Goal: Use online tool/utility: Utilize a website feature to perform a specific function

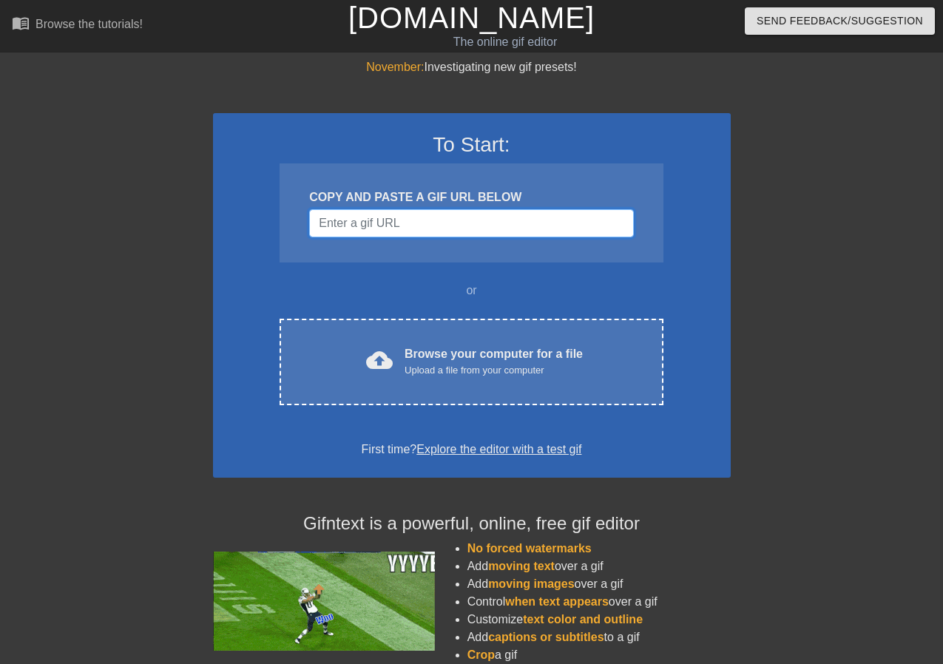
click at [439, 232] on input "Username" at bounding box center [471, 223] width 324 height 28
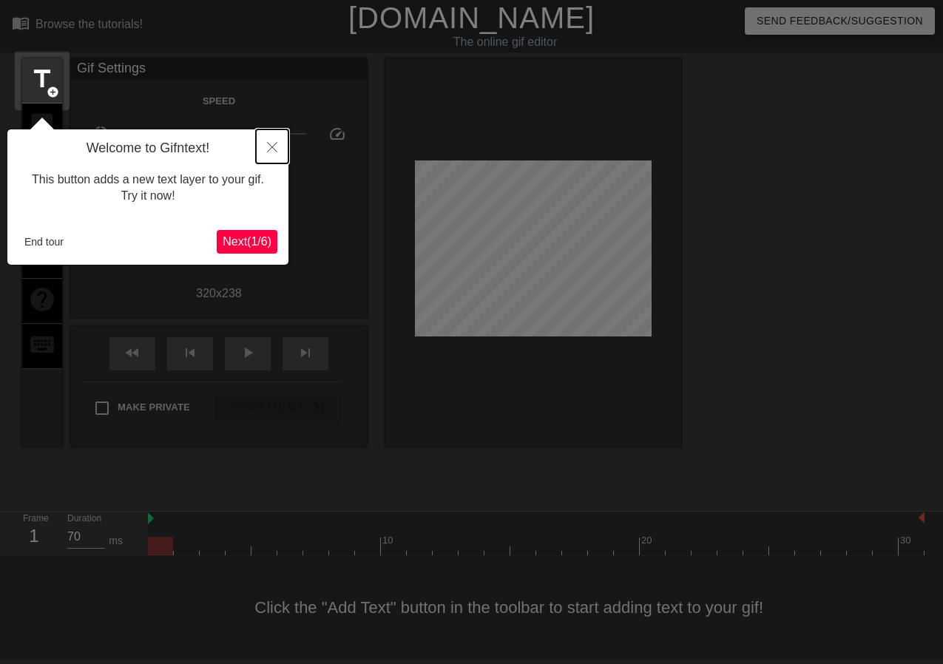
click at [271, 149] on icon "Close" at bounding box center [272, 147] width 10 height 10
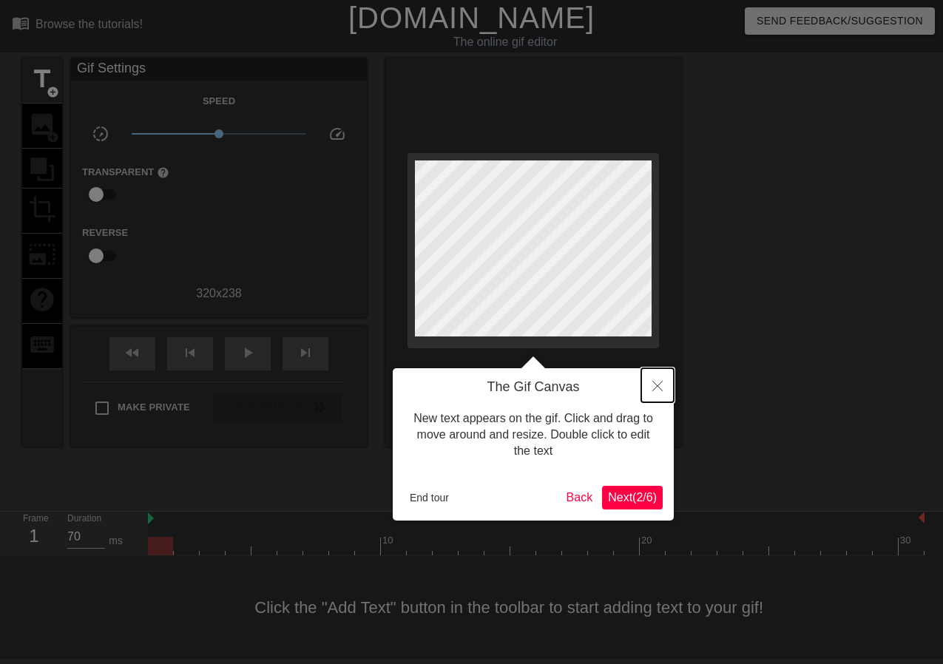
click at [652, 389] on icon "Close" at bounding box center [657, 386] width 10 height 10
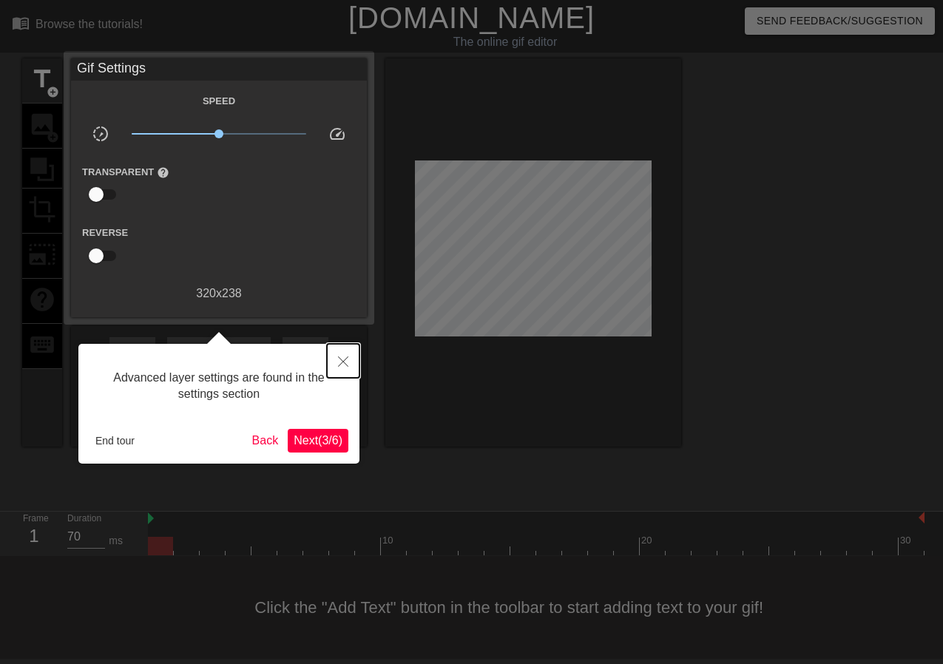
click at [337, 367] on button "Close" at bounding box center [343, 361] width 33 height 34
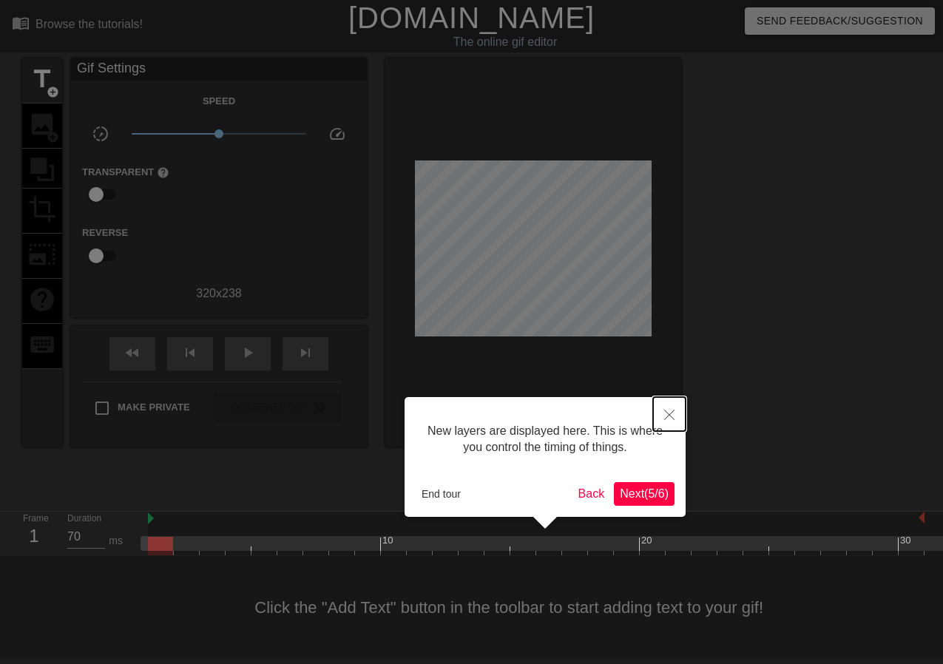
click at [671, 417] on icon "Close" at bounding box center [669, 415] width 10 height 10
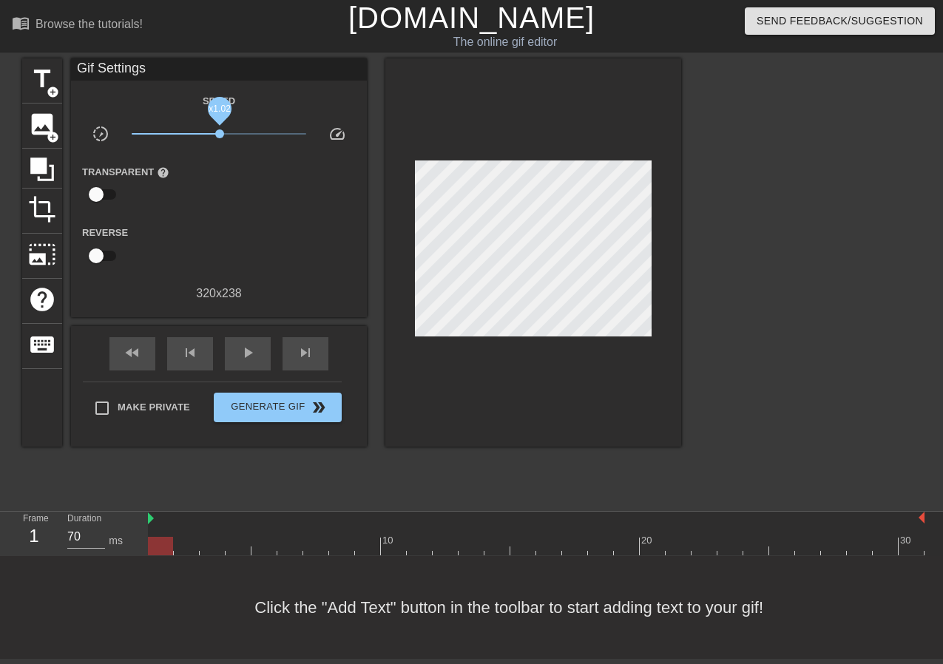
click at [220, 133] on span "x1.02" at bounding box center [219, 133] width 9 height 9
click at [238, 342] on div "play_arrow" at bounding box center [248, 353] width 46 height 33
click at [223, 136] on span "x1.12" at bounding box center [223, 133] width 9 height 9
click at [245, 182] on div "Transparent help" at bounding box center [219, 186] width 296 height 47
click at [38, 83] on span "title" at bounding box center [42, 79] width 28 height 28
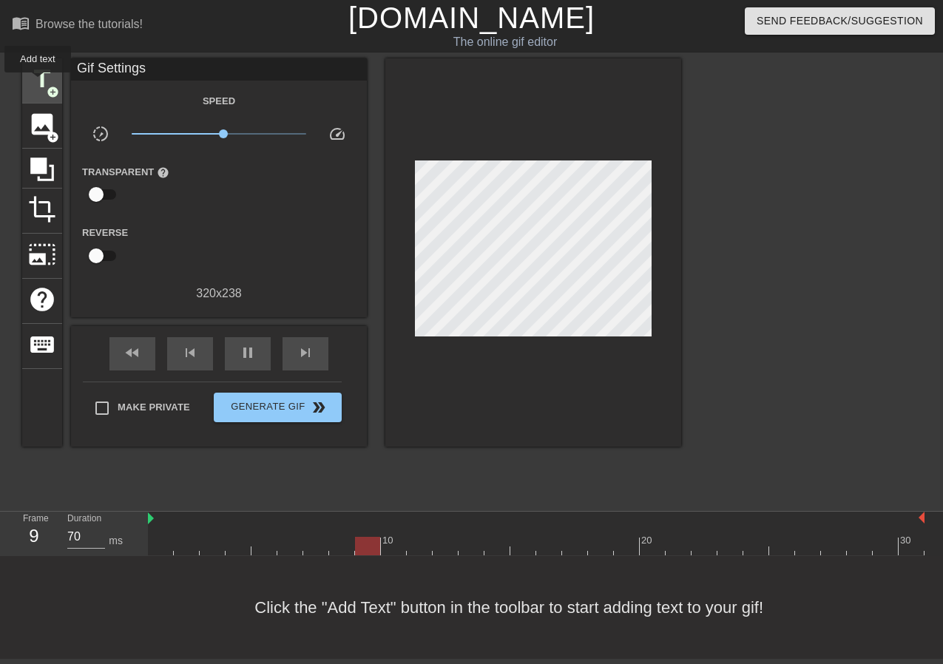
scroll to position [0, 0]
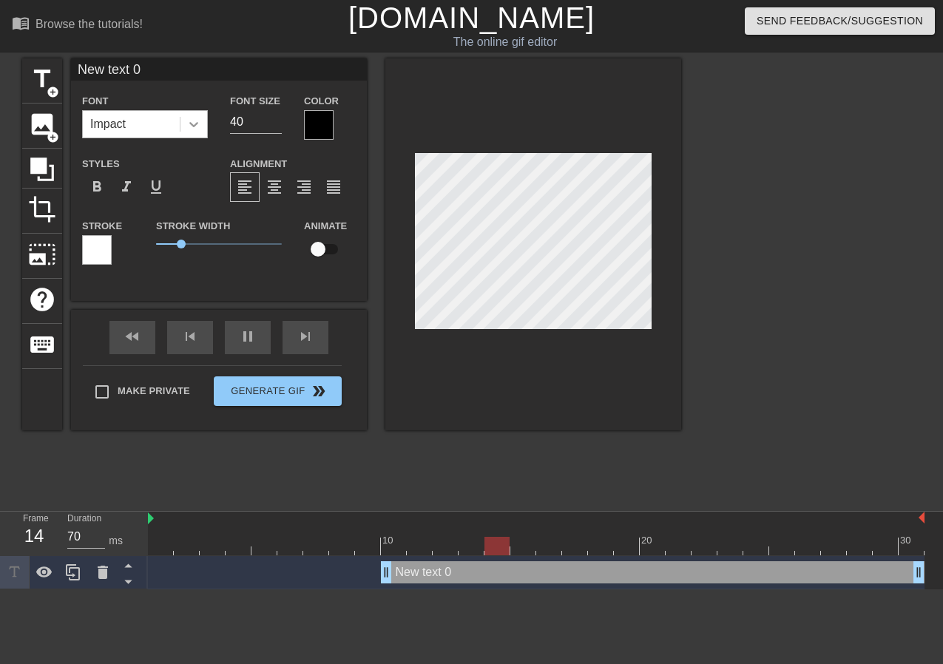
click at [199, 125] on icon at bounding box center [193, 124] width 15 height 15
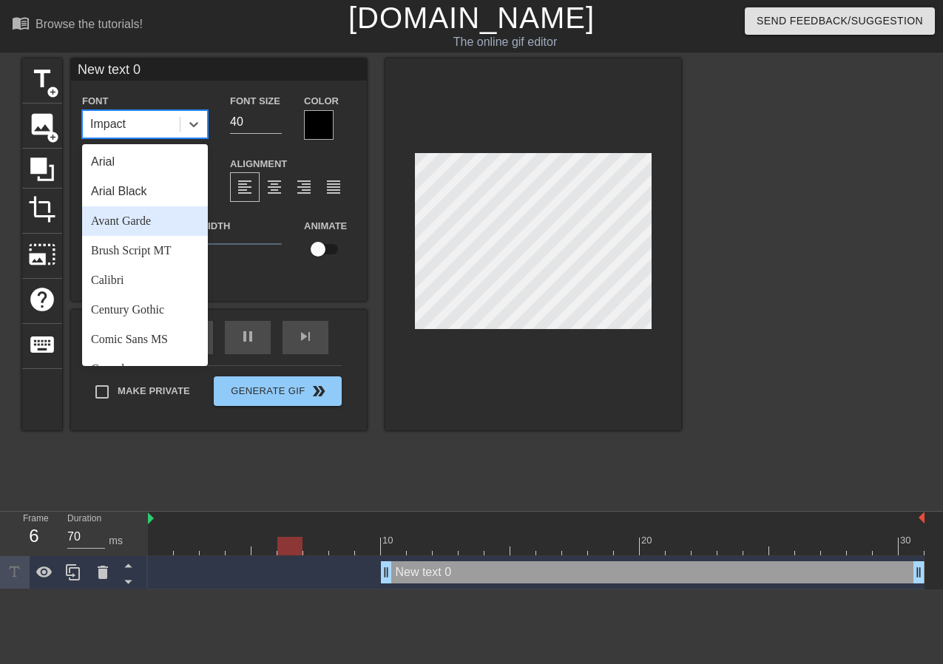
click at [151, 223] on div "Avant Garde" at bounding box center [145, 221] width 126 height 30
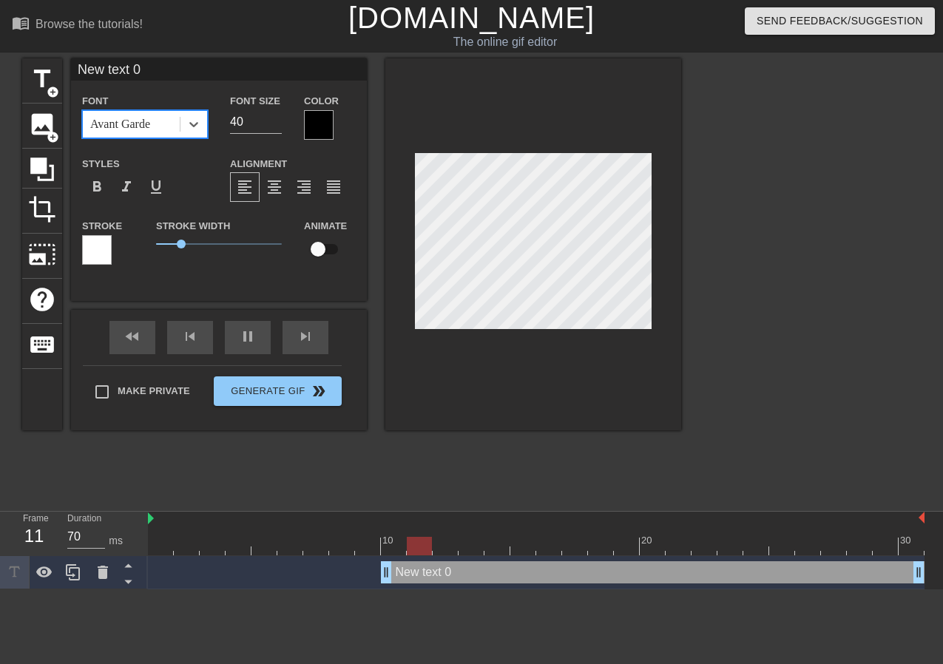
click at [324, 125] on div at bounding box center [319, 125] width 30 height 30
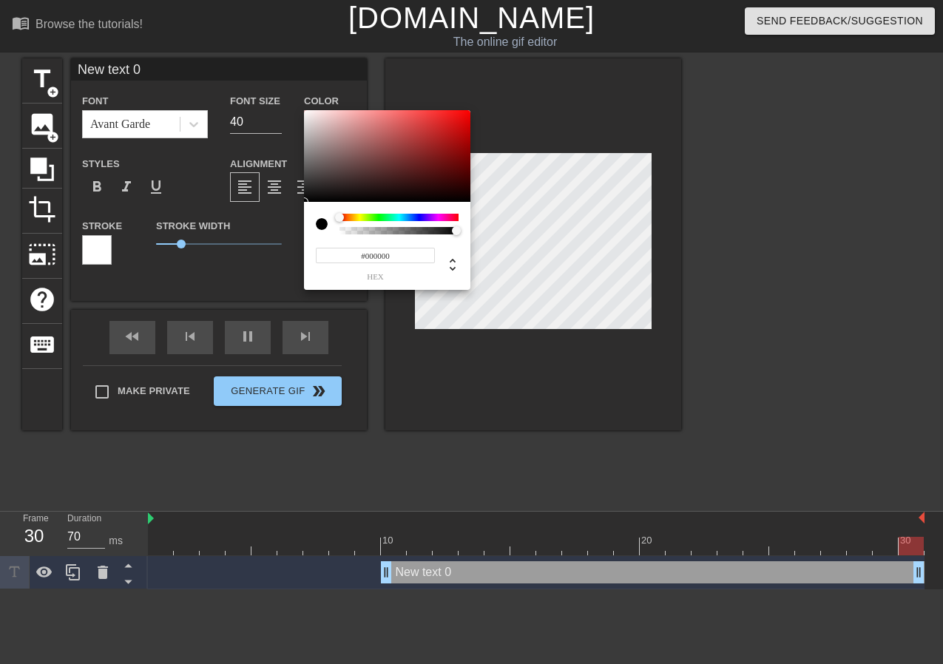
type input "0"
drag, startPoint x: 455, startPoint y: 233, endPoint x: 319, endPoint y: 213, distance: 136.8
click at [319, 214] on div at bounding box center [387, 224] width 143 height 21
type input "1"
drag, startPoint x: 339, startPoint y: 230, endPoint x: 467, endPoint y: 234, distance: 128.7
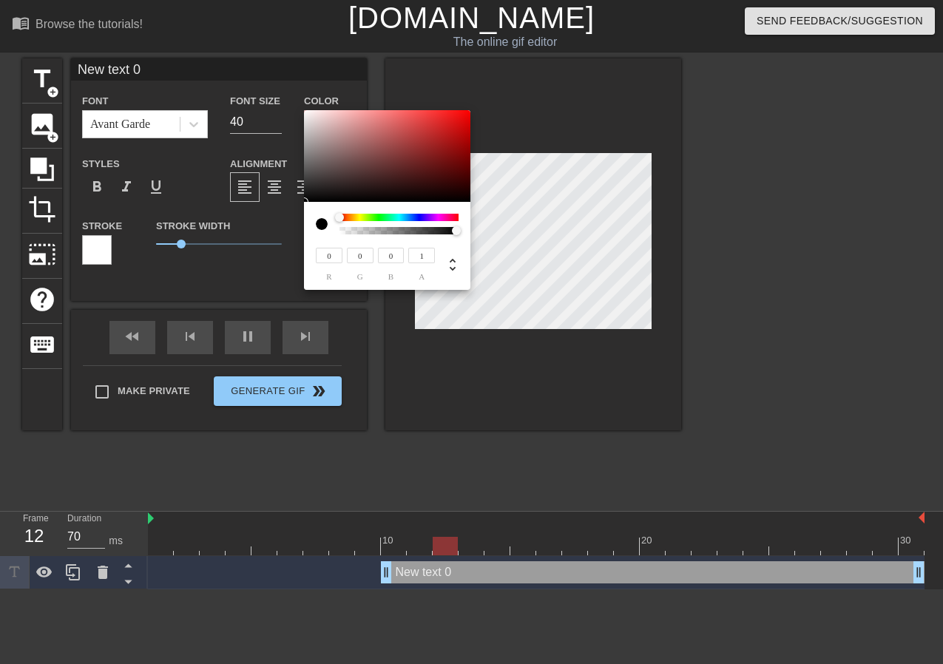
click at [467, 234] on div "0 r 0 g 0 b 1 a" at bounding box center [387, 246] width 166 height 88
click at [339, 213] on div at bounding box center [339, 217] width 9 height 9
type input "125"
type input "112"
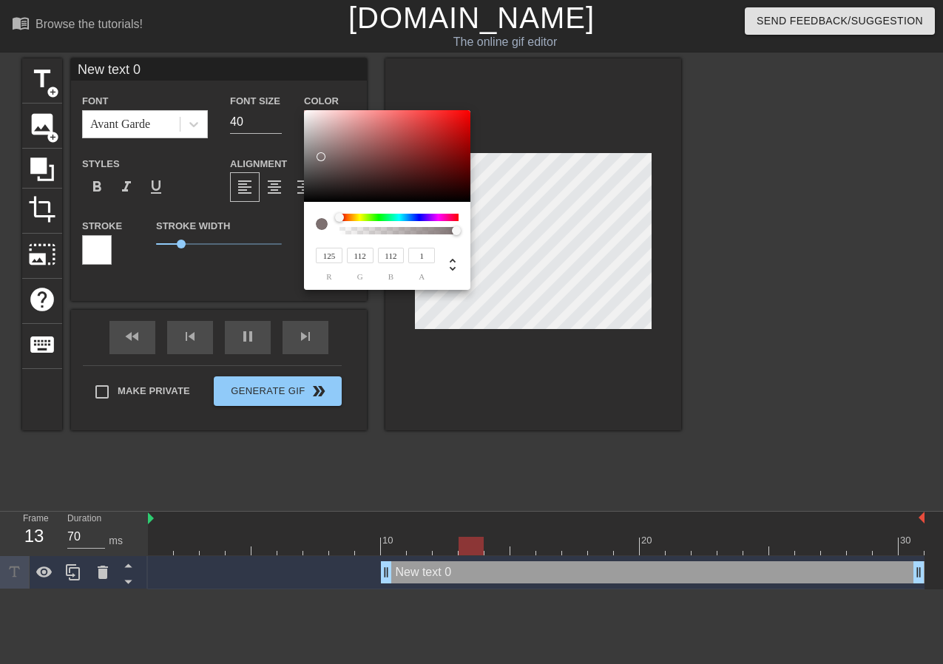
type input "127"
type input "114"
type input "131"
type input "117"
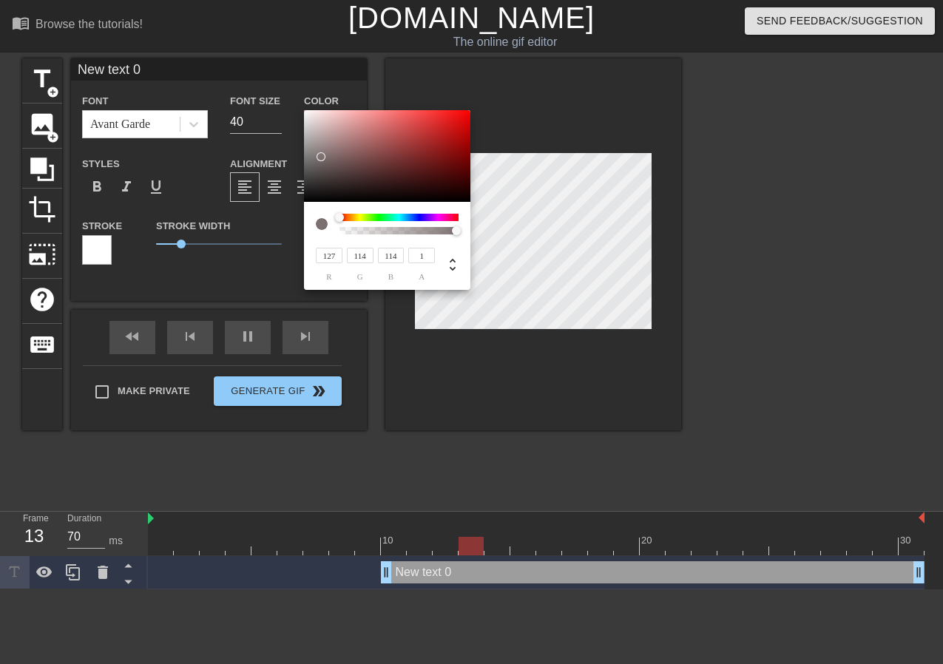
type input "117"
type input "138"
type input "123"
type input "150"
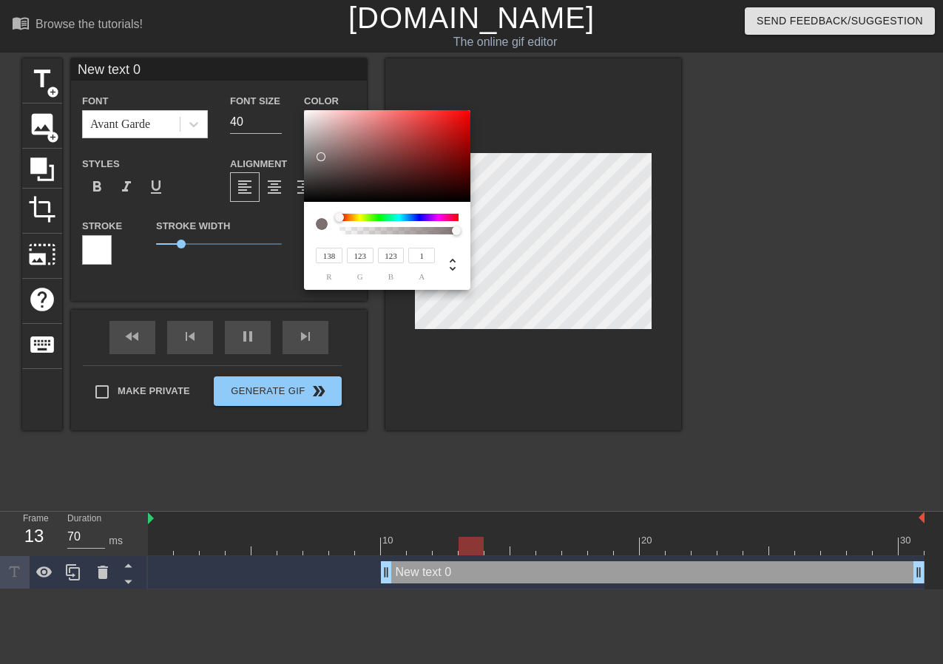
type input "134"
type input "164"
type input "147"
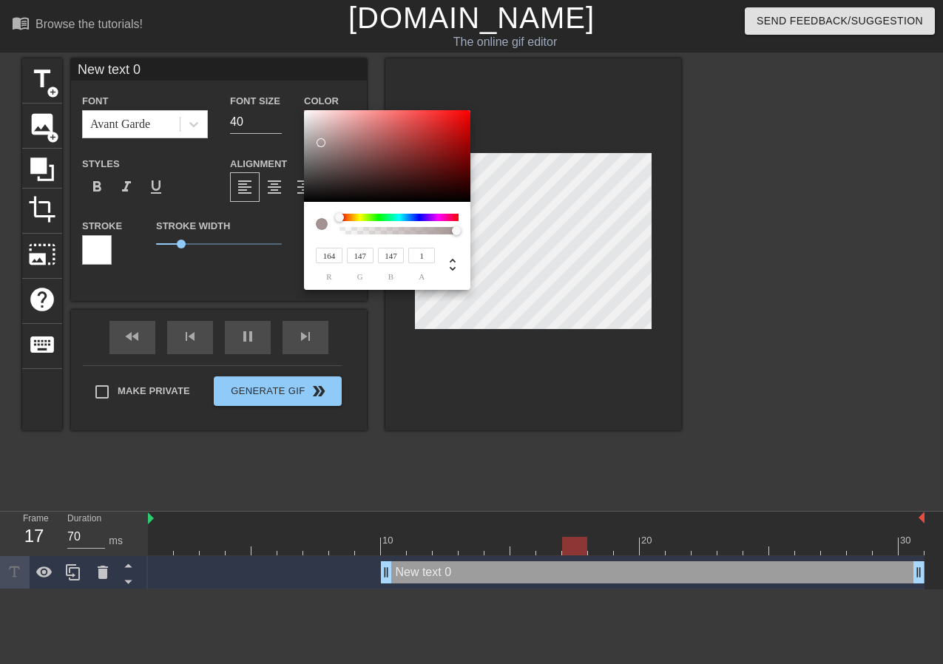
type input "179"
type input "160"
type input "201"
type input "180"
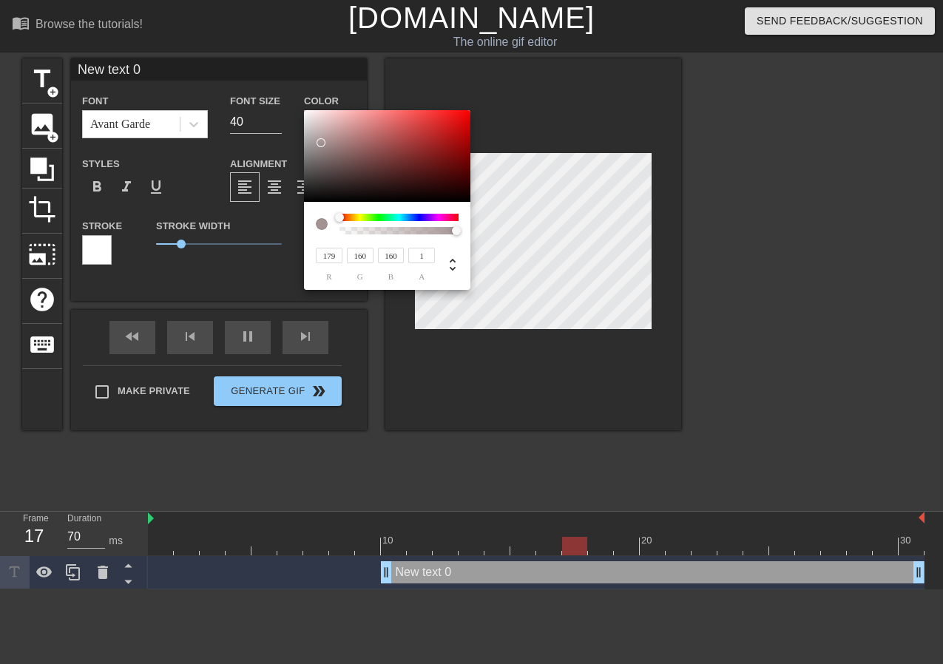
type input "180"
type input "224"
type input "202"
type input "247"
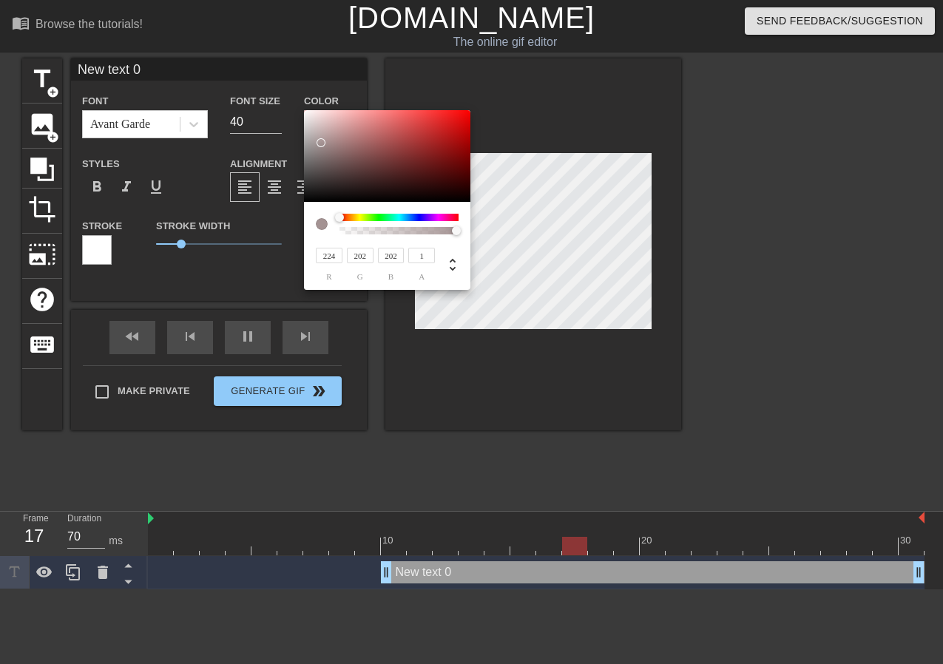
type input "228"
type input "255"
type input "246"
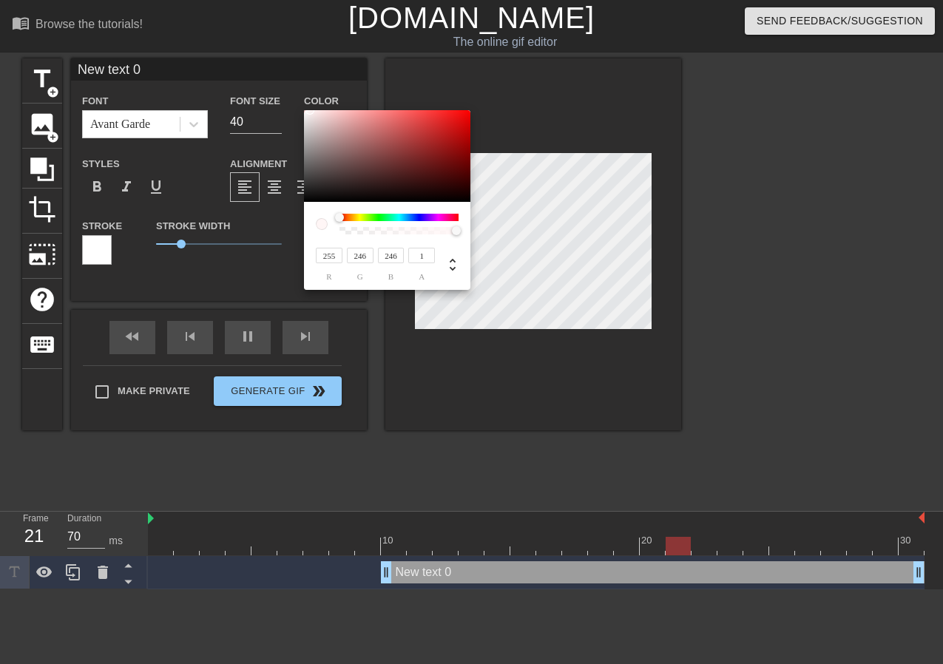
type input "142"
type input "255"
type input "249"
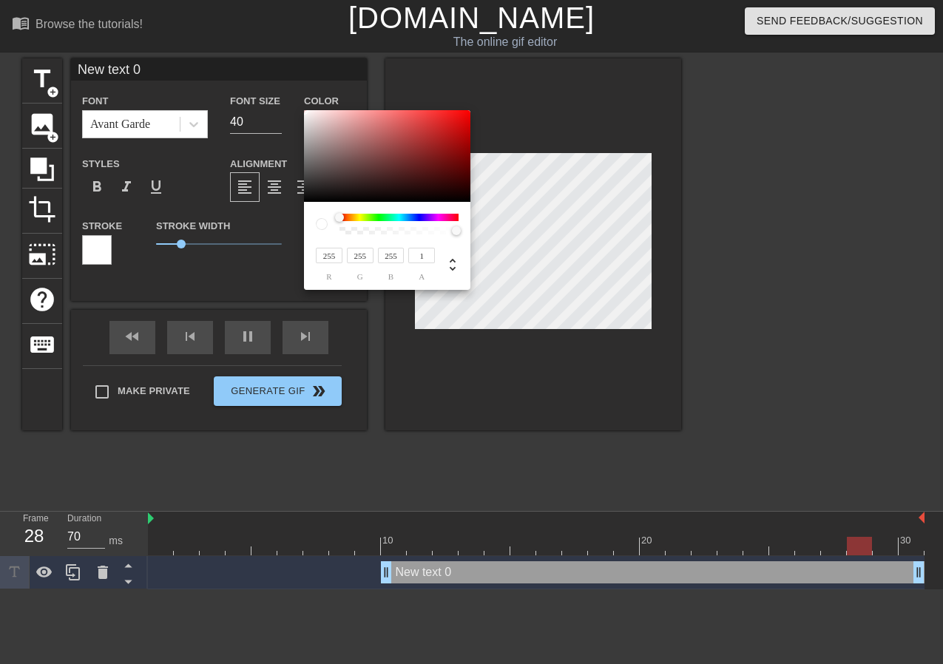
type input "249"
type input "245"
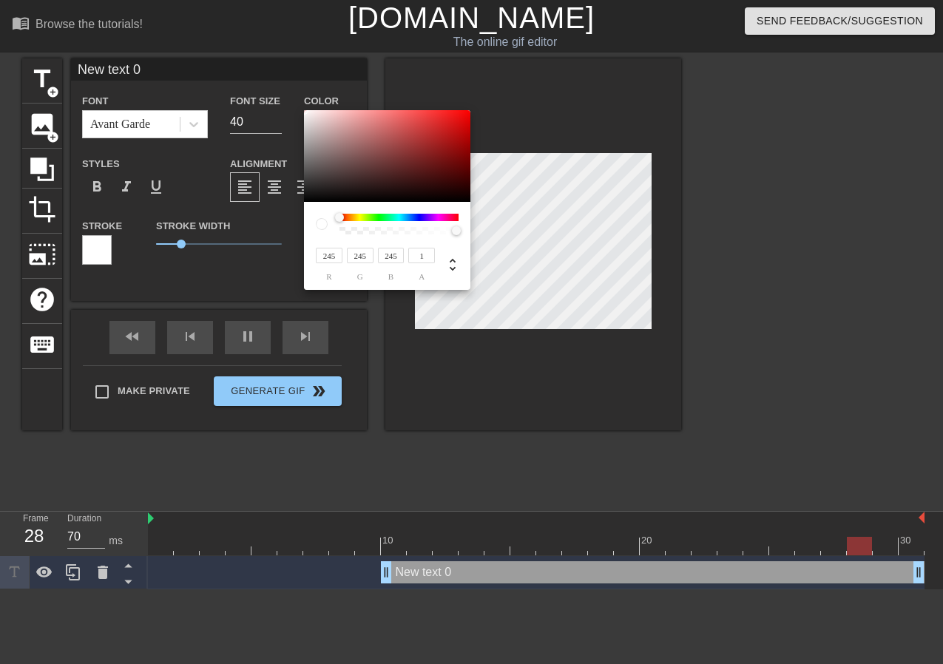
type input "243"
type input "241"
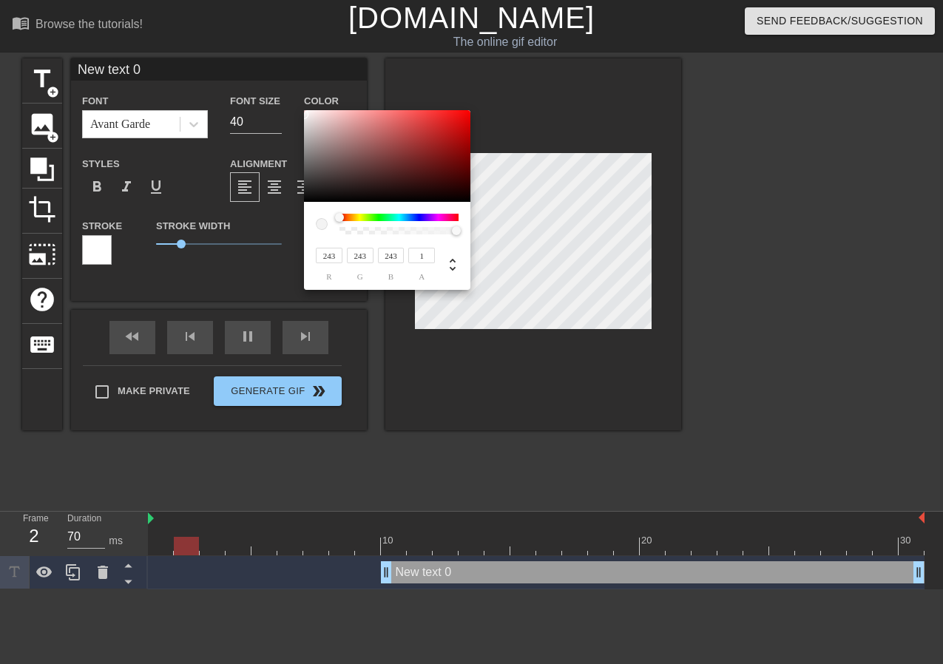
type input "241"
drag, startPoint x: 322, startPoint y: 157, endPoint x: 281, endPoint y: 115, distance: 58.0
click at [281, 115] on div "241 r 241 g 241 b 1 a" at bounding box center [471, 332] width 943 height 664
type input "251"
type input "244"
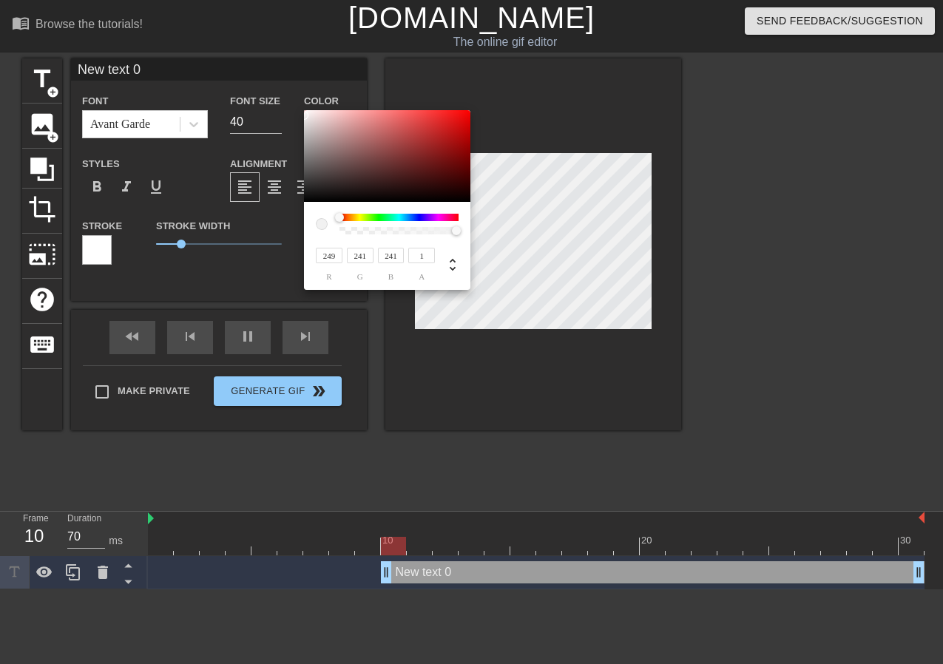
type input "244"
click at [308, 112] on div at bounding box center [387, 156] width 166 height 92
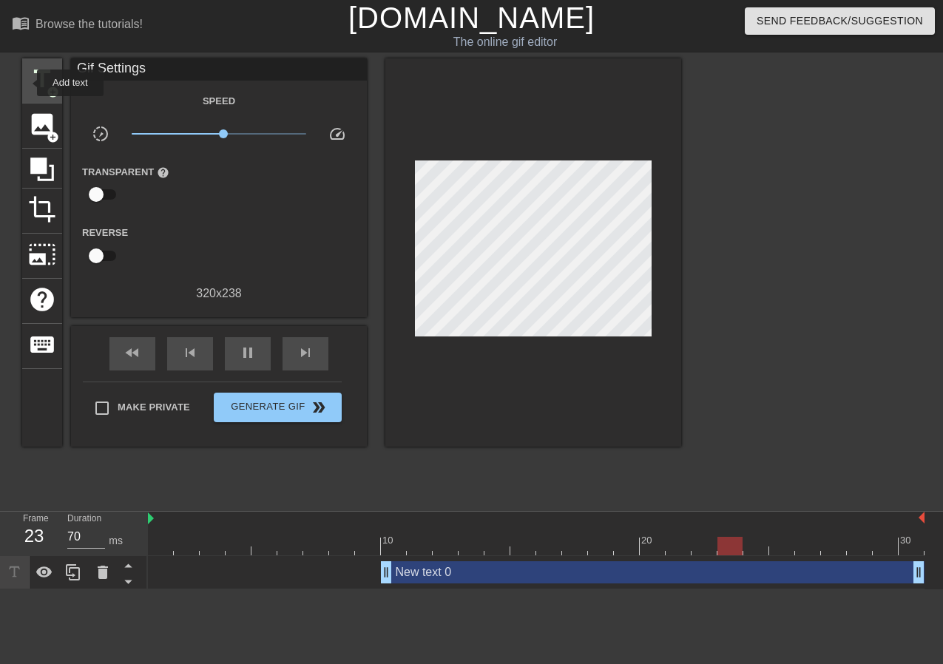
click at [28, 83] on span "title" at bounding box center [42, 79] width 28 height 28
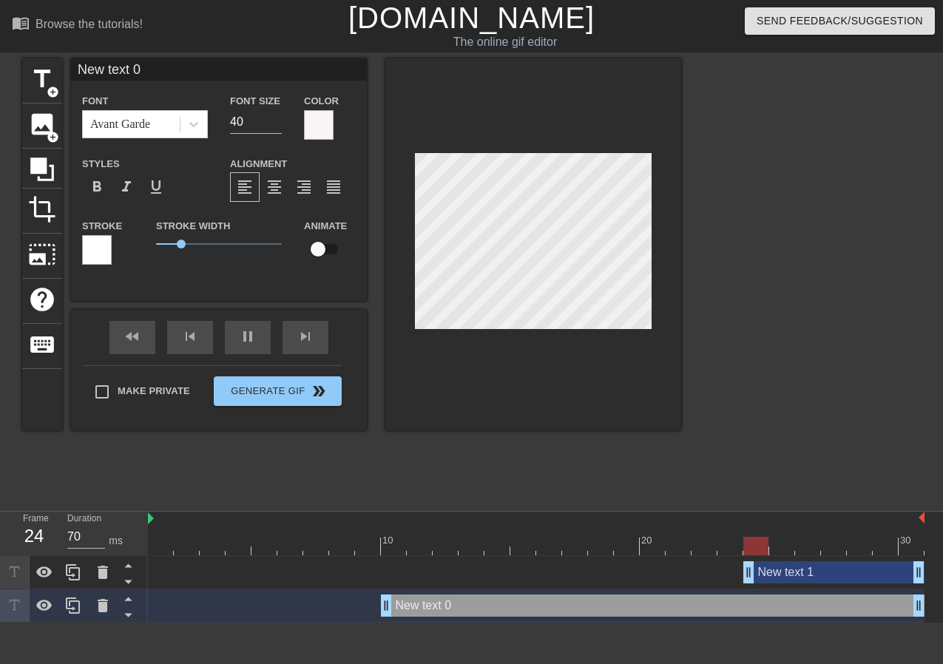
scroll to position [0, 2]
type input "New text 1"
type input "New 0"
type textarea "New 0"
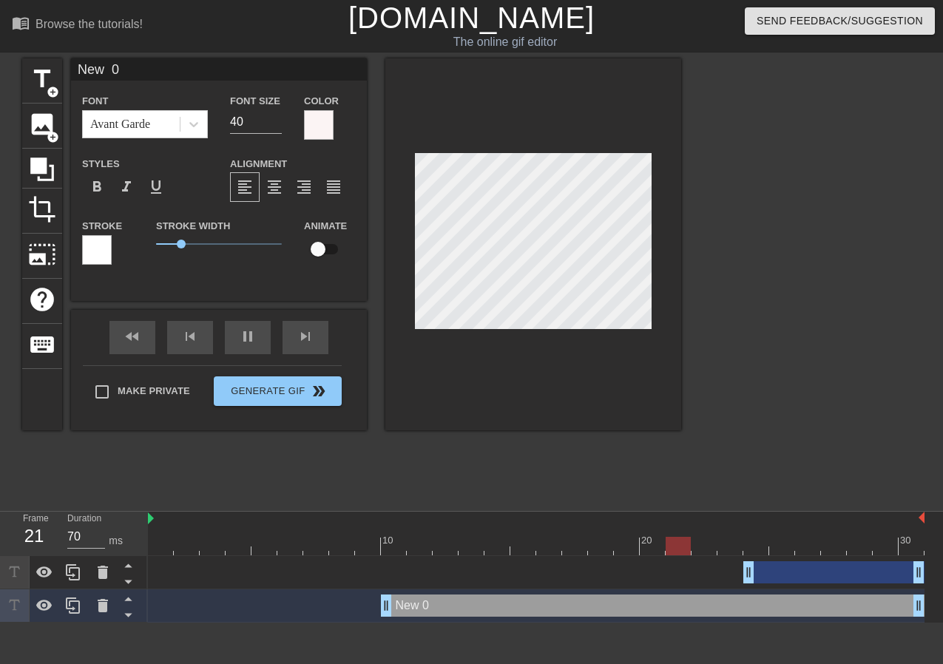
type input "New"
type textarea "New"
type input "New"
type textarea "New"
type input "New"
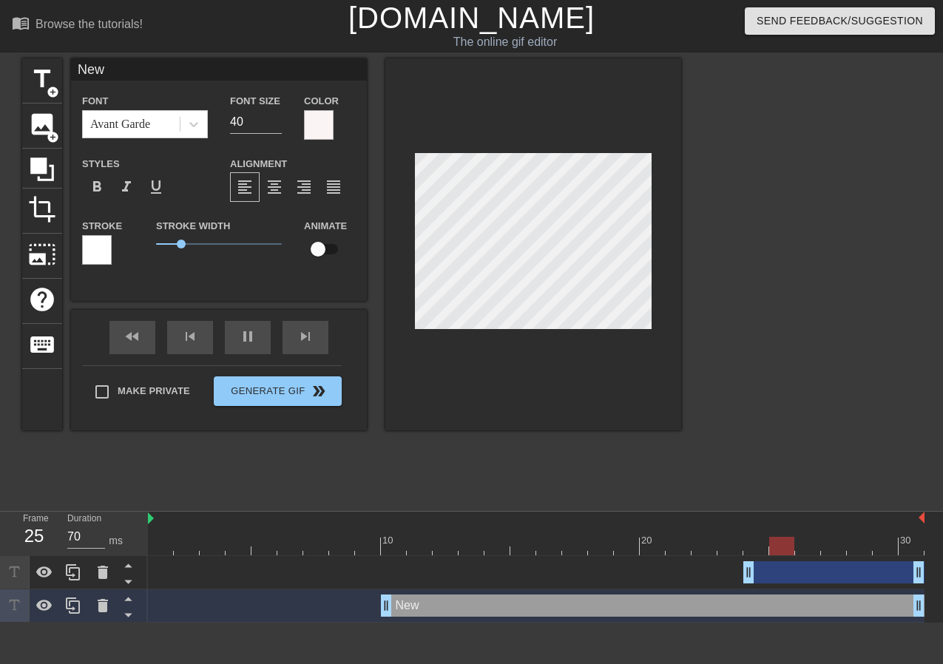
type textarea "New"
type input "Ne"
type textarea "Ne"
type input "N"
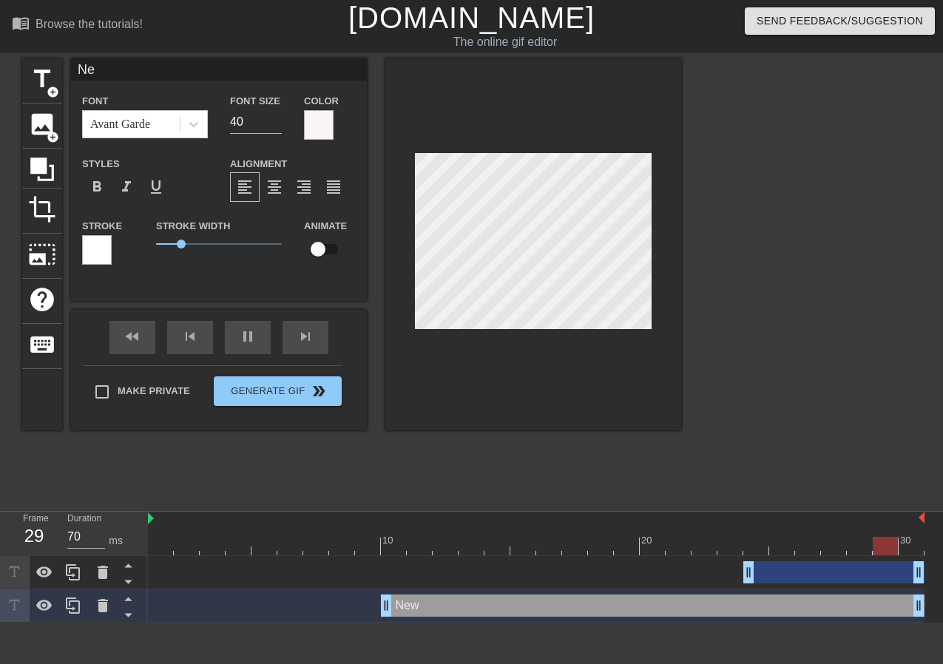
type textarea "N"
type input "I"
type textarea "I"
type input "I'"
type textarea "I'"
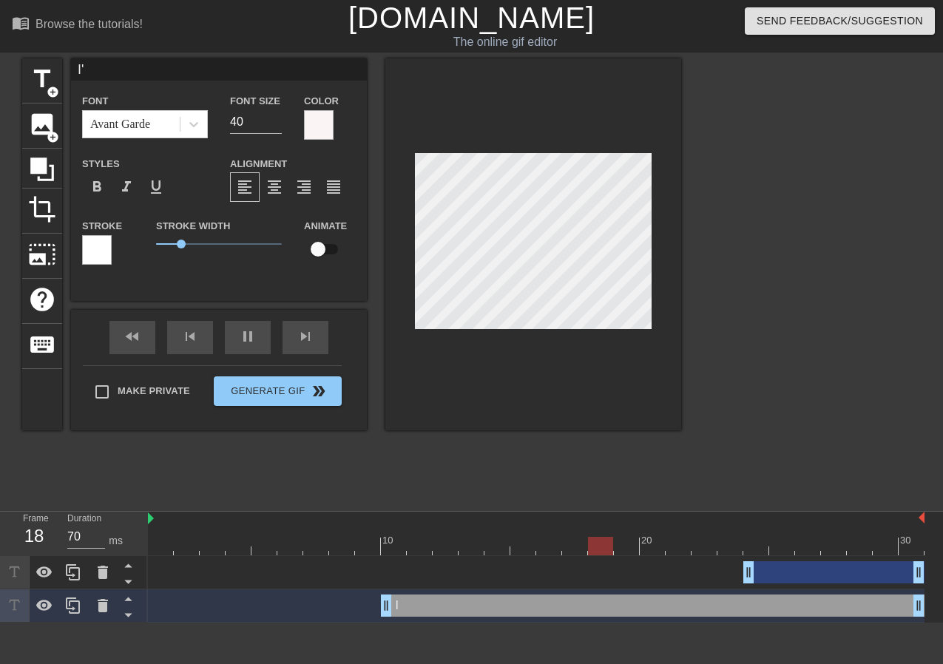
type input "I'm"
type textarea "I'm"
type input "I'm"
type textarea "I'm"
type input "I'm 2"
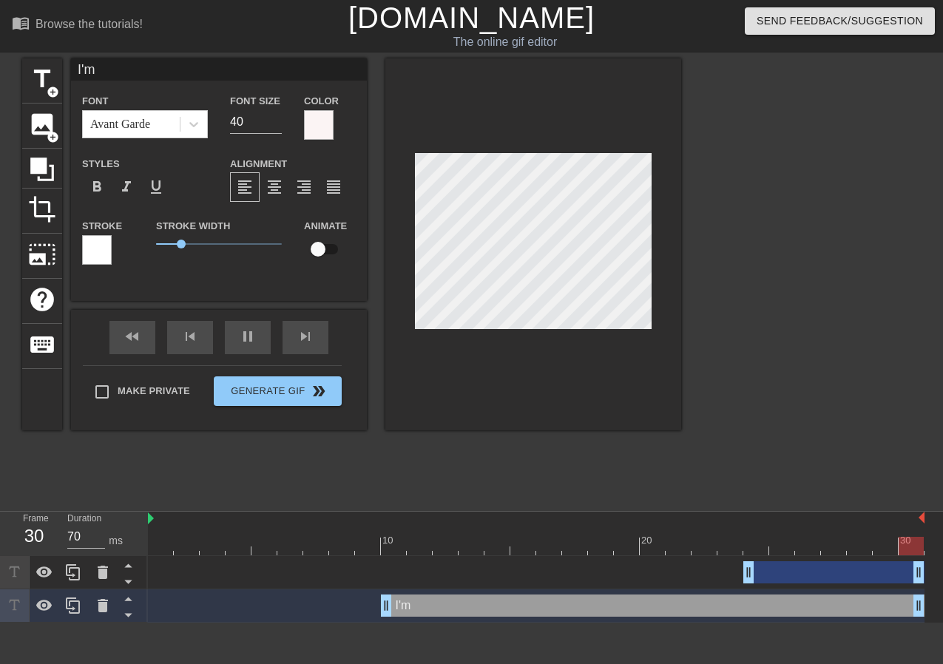
type textarea "I'm 2"
type input "I'm 24"
type textarea "I'm 24"
type input "I'm 24"
type textarea "I'm 24"
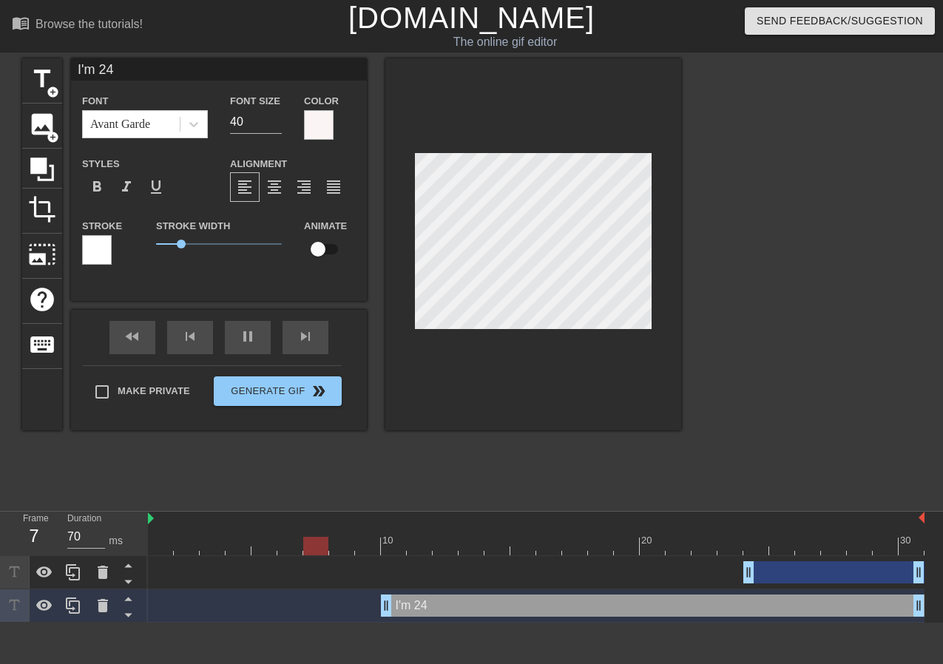
type input "I'm 24 K"
type textarea "I'm 24 K"
type input "I'm 24 Ka"
type textarea "I'm 24 Ka"
type input "I'm 24 Kar"
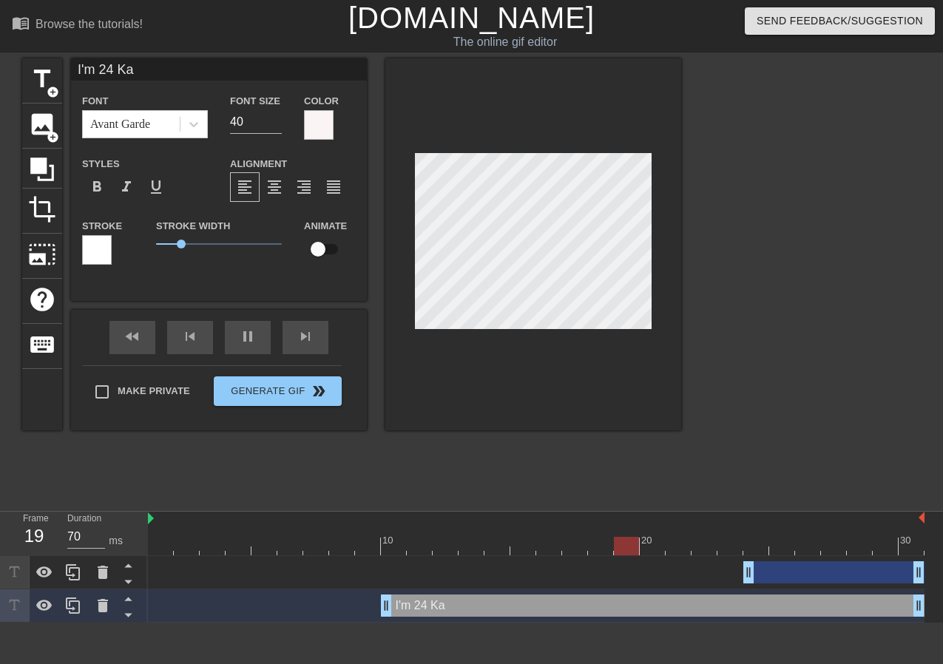
type textarea "I'm 24 Kar"
type input "I'm 24 Kara"
type textarea "I'm 24 Karat"
type input "I'm 24 Kara"
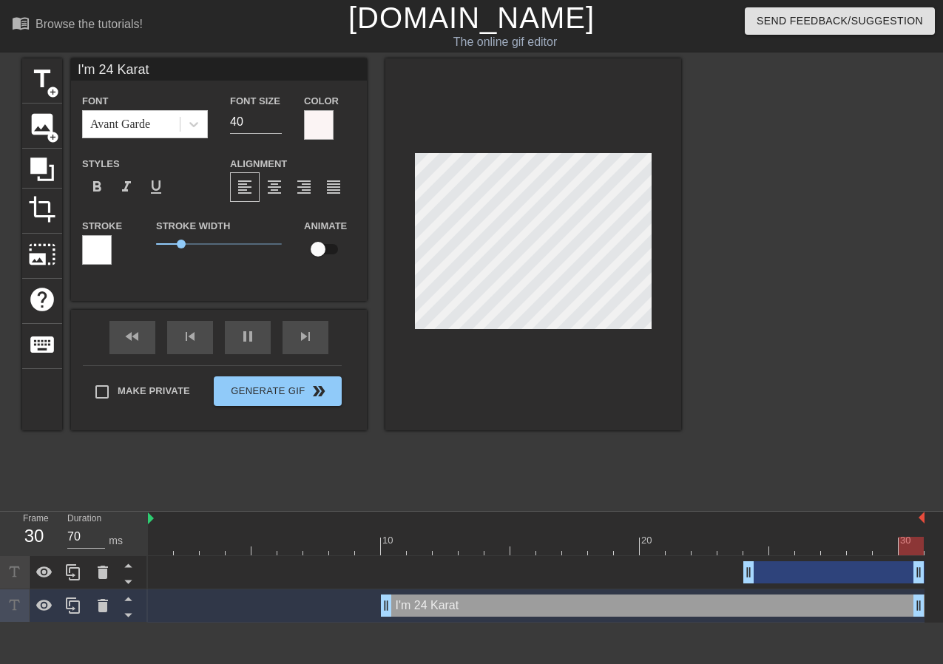
type textarea "I'm 24 Kara"
type input "I'm 24 Karat"
type textarea "I'm 24 Karat"
type input "I'm 24 Karat"
type textarea "I'm 24 Karat"
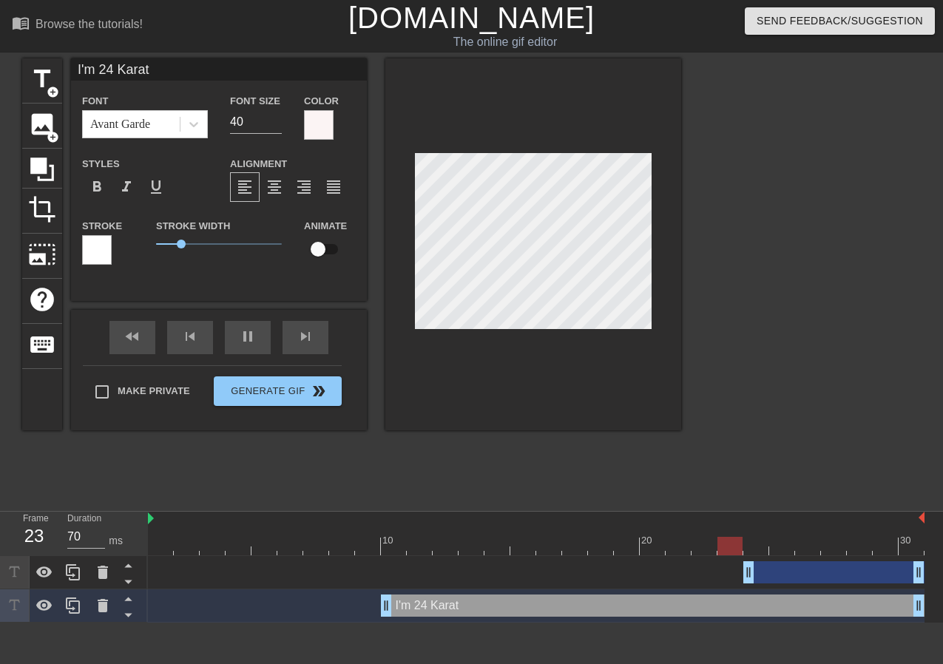
type input "I'm 24 Karat B"
type textarea "I'm 24 Karat B"
type input "I'm 24 Karat Ba"
type textarea "I'm 24 Karat Ba"
type input "I'm 24 [GEOGRAPHIC_DATA]"
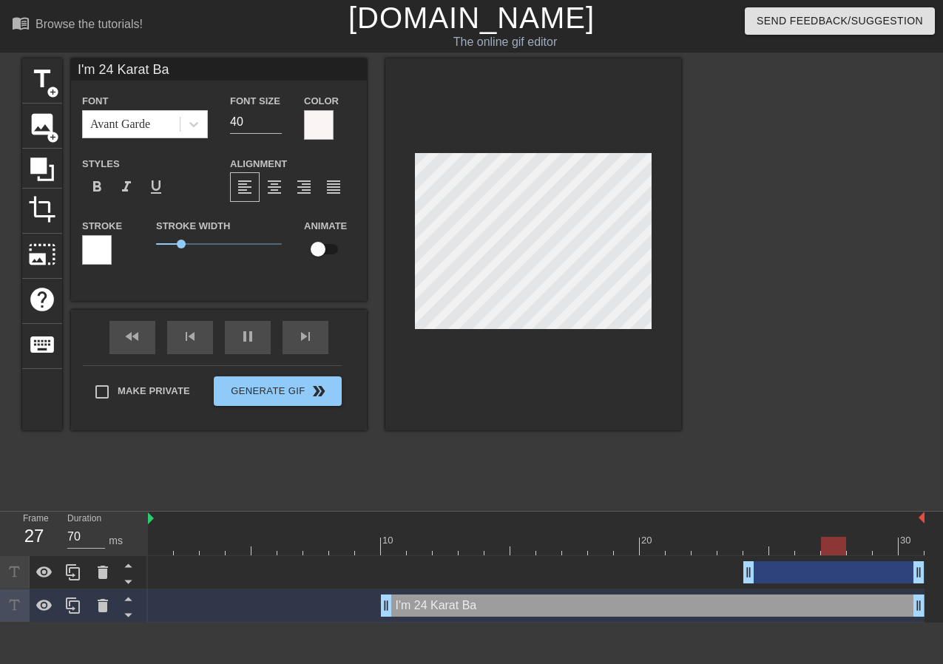
type textarea "I'm 24 [GEOGRAPHIC_DATA]"
type input "I'm 24 [GEOGRAPHIC_DATA]"
type textarea "I'm 24 [GEOGRAPHIC_DATA]"
type input "I'm 24 Karat Bay A"
type textarea "I'm 24 Karat Bay A"
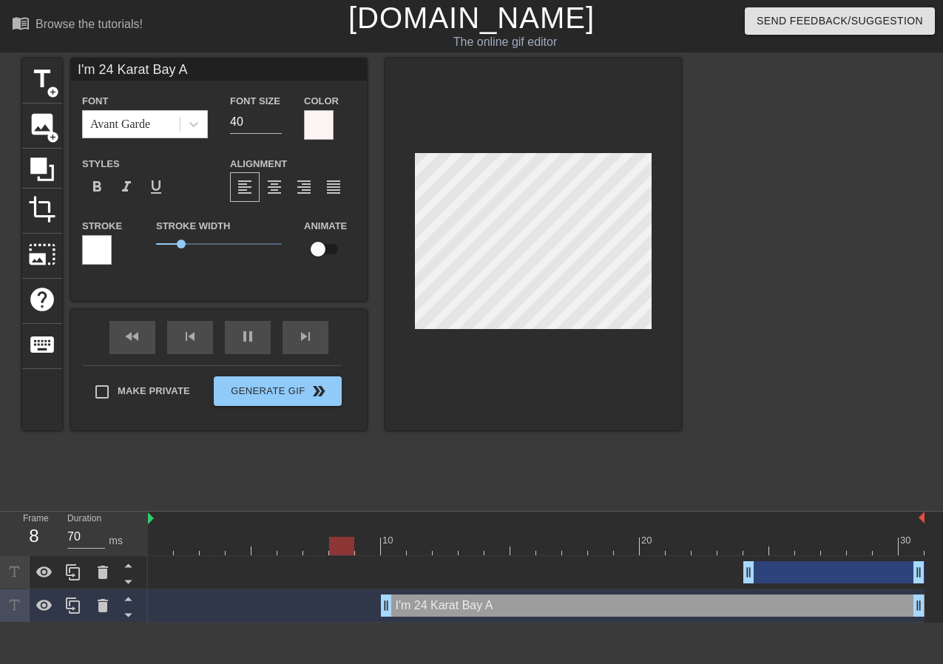
type input "I'm 24 Karat Bay Ar"
type textarea "I'm 24 Karat Bay Ar"
type input "I'm 24 Karat Bay Are"
type textarea "I'm 24 Karat Bay Are"
type input "I'm 24 [GEOGRAPHIC_DATA]"
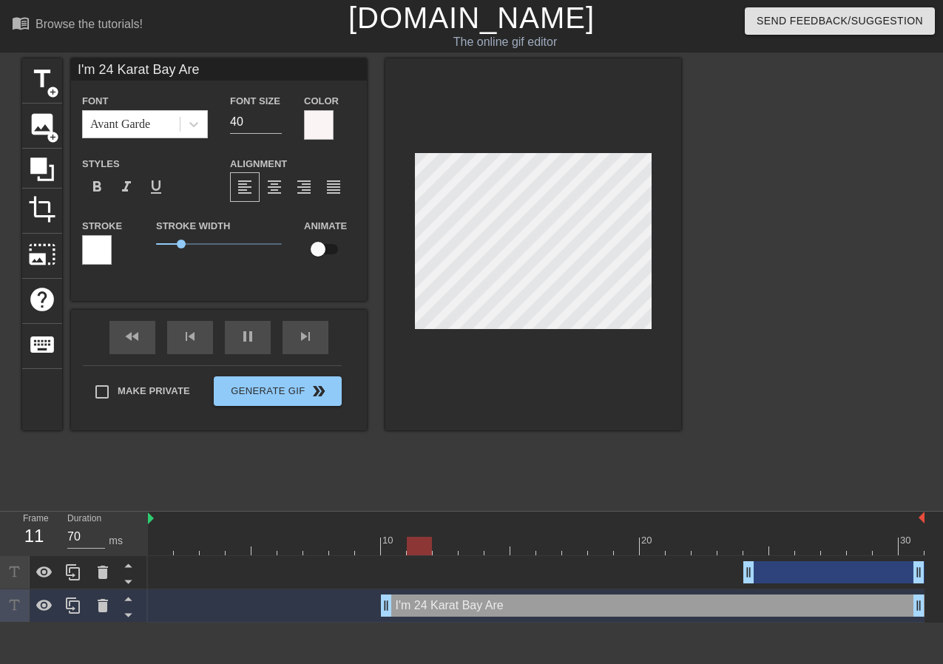
type textarea "I'm 24 [GEOGRAPHIC_DATA]"
type input "I'm 24 Karat Bay Are"
type textarea "I'm 24 Karat Bay Are"
type input "I'm 24 Karat Bay Ar"
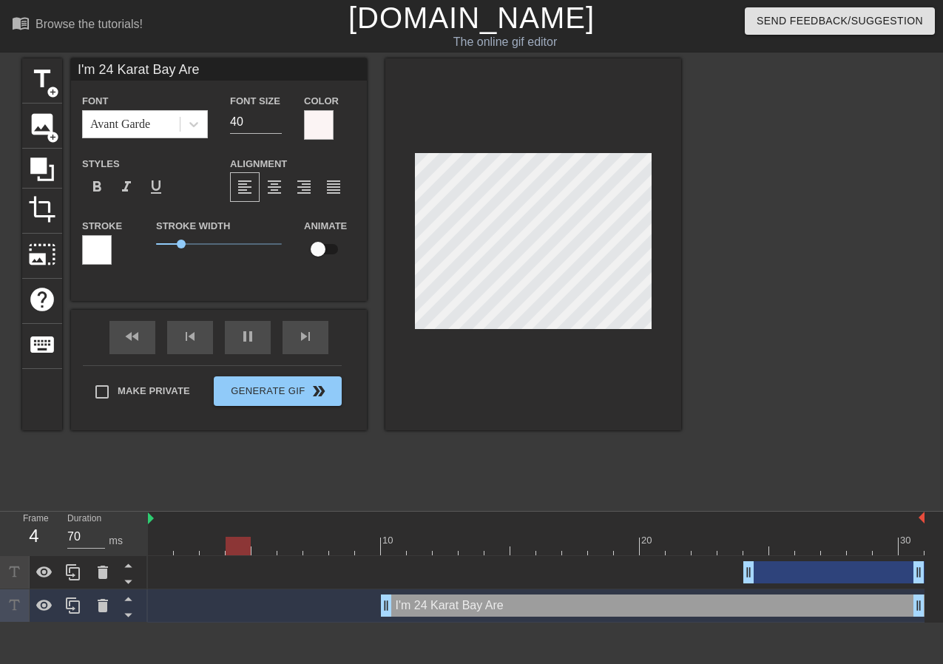
type textarea "I'm 24 Karat Bay Ar"
type input "I'm 24 Karat Bay A"
type textarea "I'm 24 Karat Bay A"
type input "I'm 24 [GEOGRAPHIC_DATA]"
type textarea "I'm 24 [GEOGRAPHIC_DATA]"
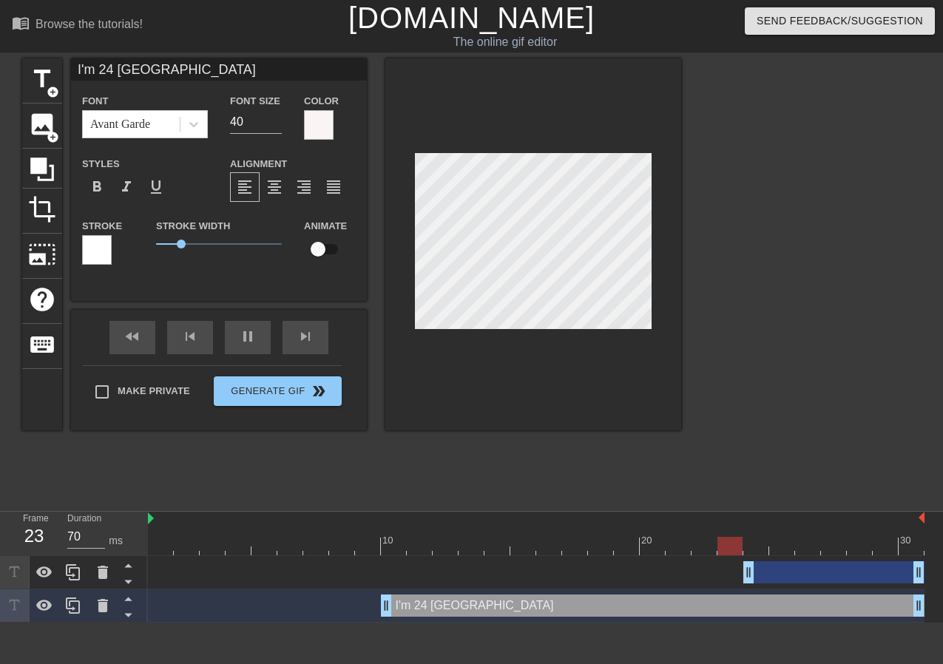
type input "I'm 24 [GEOGRAPHIC_DATA]"
type textarea "I'm 24 [GEOGRAPHIC_DATA]"
type input "I'm 24 Karat Bay A"
type textarea "I'm 24 Karat Bay A"
type input "I'm 24 Karat Bay Ar"
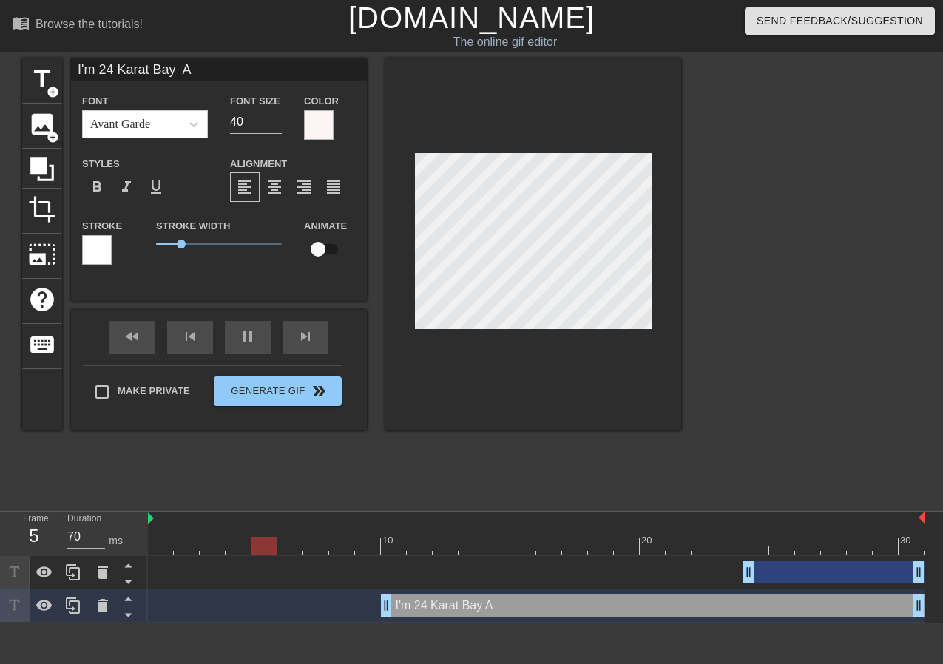
type textarea "I'm 24 Karat Bay Ar"
type input "I'm 24 Karat Bay Are"
type textarea "I'm 24 Karat Bay Are"
type input "I'm 24 Karat Bay Area"
type textarea "I'm 24 Karat Bay Area"
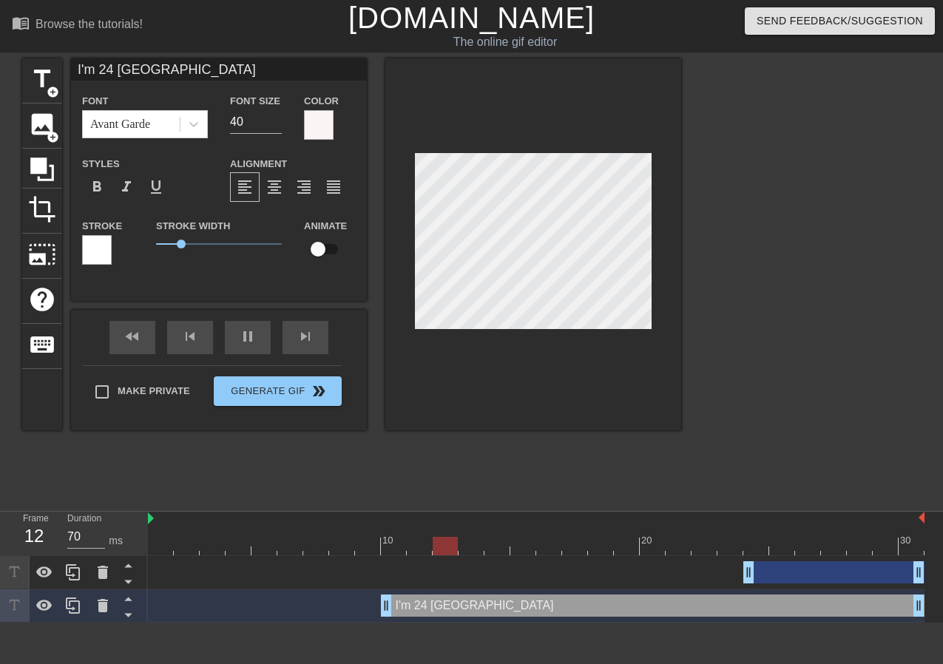
type input "I'm 24 Karat Bay Area"
type textarea "I'm 24 Karat Bay Area"
type input "I'm 24 Karat Bay Area G"
type textarea "I'm 24 Karat Bay Area G"
type input "I'm 24 Karat Bay Area GO"
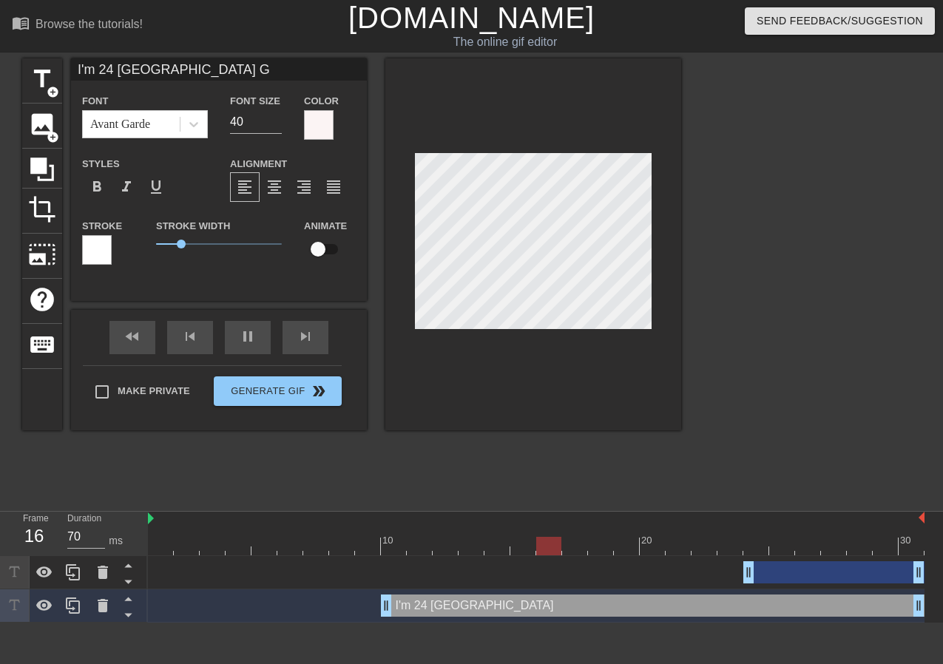
type textarea "I'm 24 Karat Bay Area GO"
type input "I'm 24 Karat Bay Area GOL"
type textarea "I'm 24 Karat Bay Area GOL"
type input "I'm 24 Karat Bay Area GOLD"
type textarea "I'm 24 Karat Bay Area GOLD"
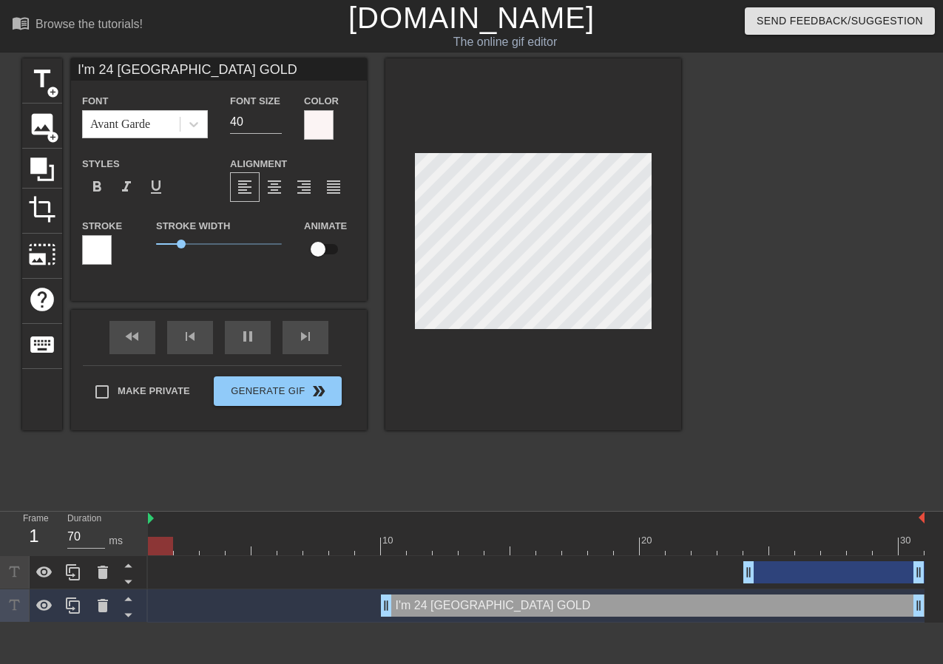
type input "I'm 24 Karat Bay Area GOL"
type textarea "I'm 24 Karat Bay Area GOL"
type input "I'm 24 Karat Bay Area GO"
type textarea "I'm 24 Karat Bay Area GO"
type input "I'm 24 Karat Bay Area G"
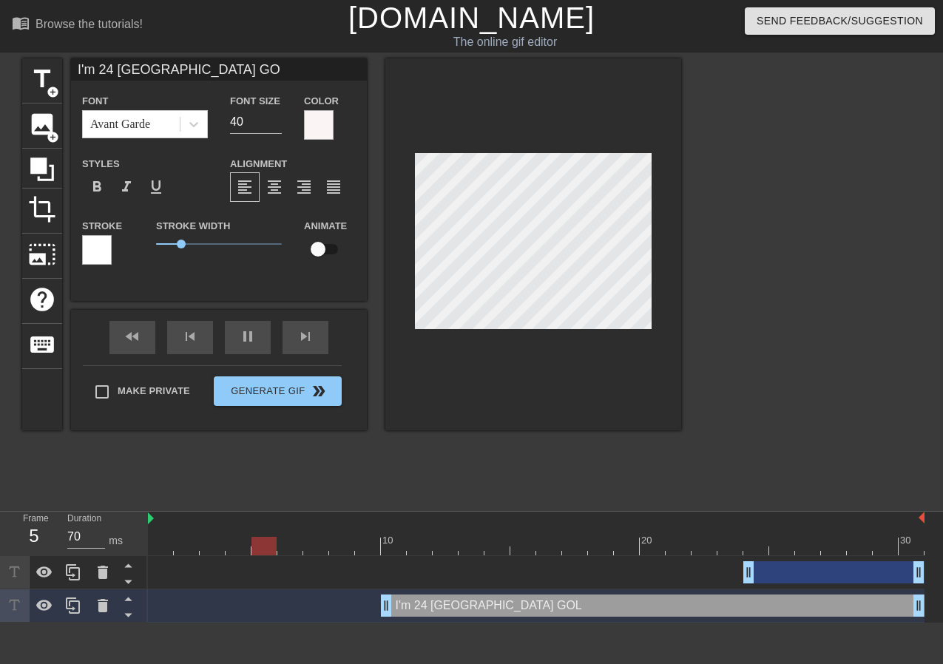
type textarea "I'm 24 Karat Bay Area G"
type input "I'm 24 Karat Bay Area Go"
type textarea "I'm 24 Karat Bay Area Go"
type input "I'm 24 Karat Bay Area Gol"
type textarea "I'm 24 Karat Bay Area Gol"
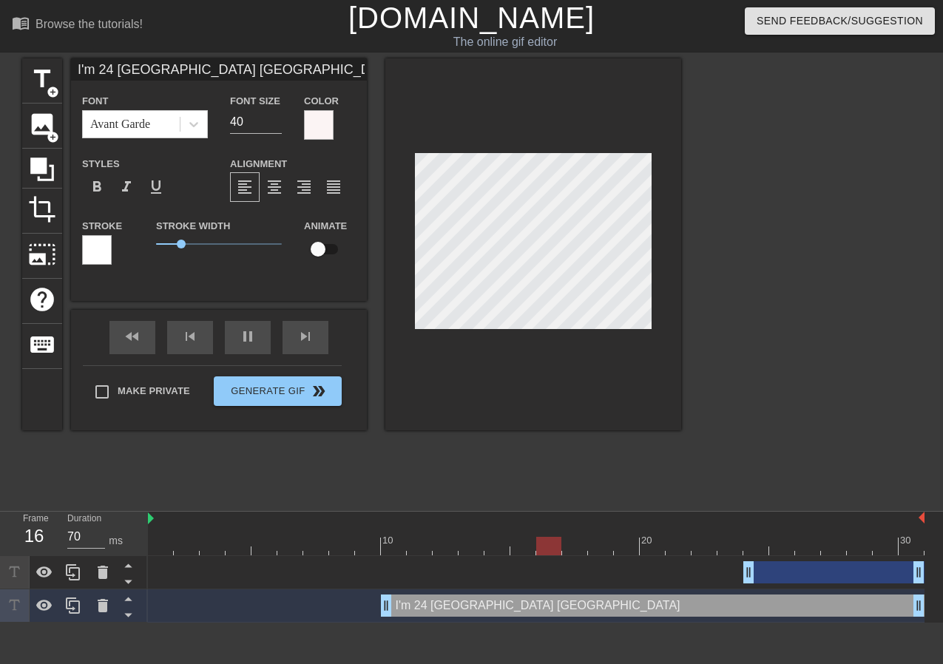
scroll to position [0, 9]
type input "I'm 24 Karat Bay Area Gold"
type textarea "I'm 24 Karat Bay Area Gold"
type input "I'm 24 Karat Bay Area Gold"
type textarea "I'm 24 Karat Bay Area Gold"
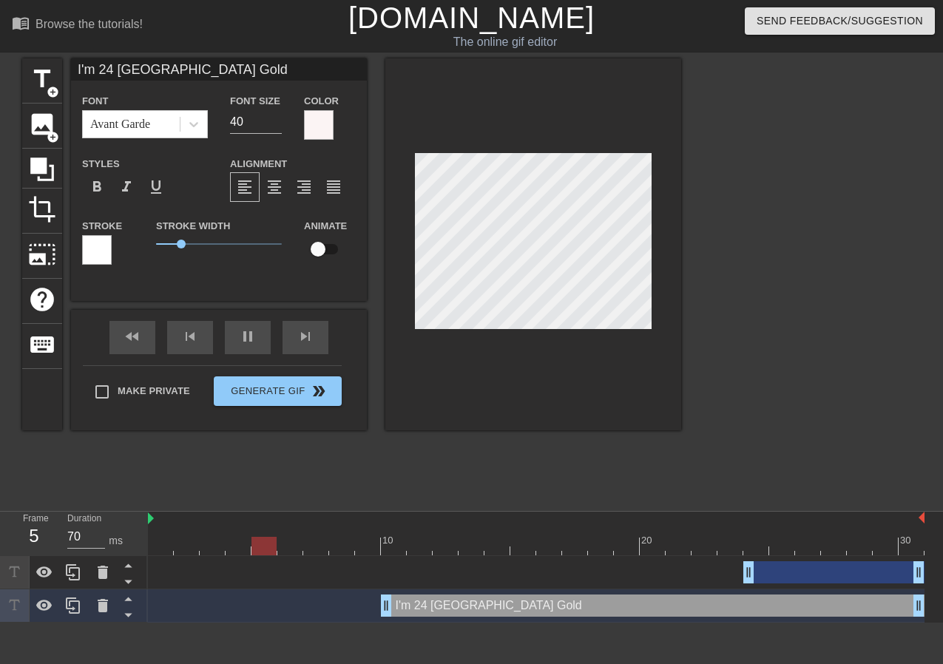
scroll to position [1, 1]
type input "I'm 24 Karat Bay Area GoldA"
type textarea "I'm 24 Karat Bay Area Gold A"
type input "I'm 24 Karat Bay Area GoldAn"
type textarea "I'm 24 Karat Bay Area Gold An"
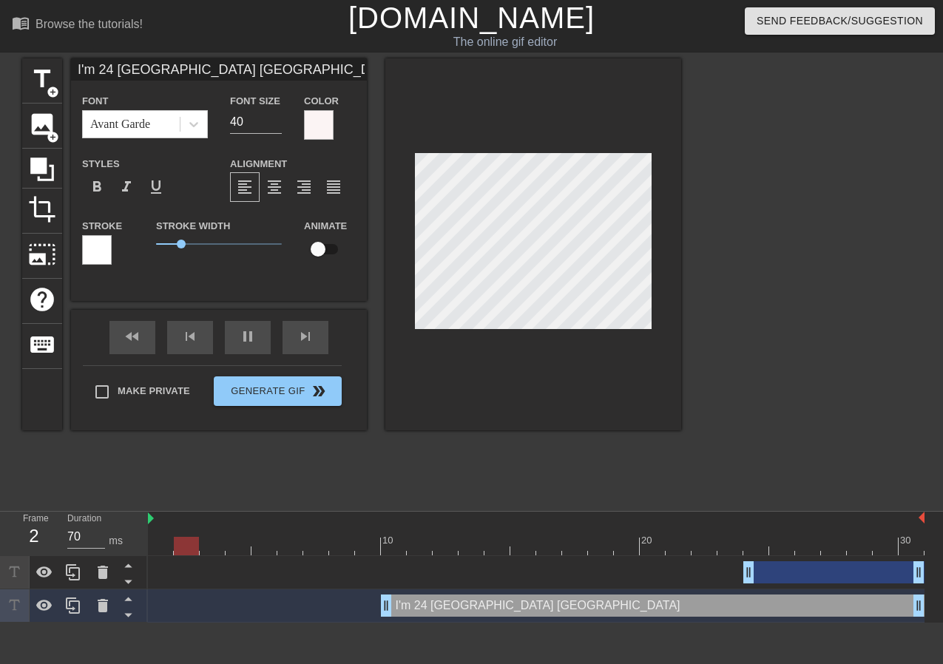
type input "I'm 24 Karat Bay Area GoldAnd"
type textarea "I'm 24 Karat Bay Area Gold And"
type input "I'm 24 Karat Bay Area GoldAn"
type textarea "I'm 24 Karat Bay Area Gold An"
type input "I'm 24 Karat Bay Area GoldA"
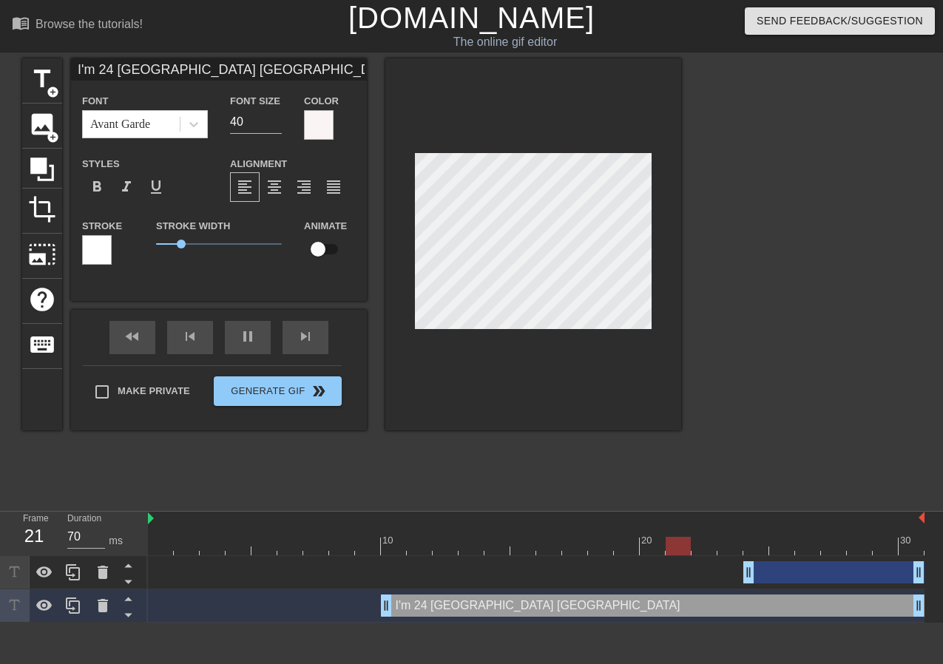
type textarea "I'm 24 Karat Bay Area Gold A"
type input "I'm 24 Karat Bay Area Gold"
type textarea "I'm 24 Karat Bay Area Gold"
click at [243, 126] on input "40" at bounding box center [256, 122] width 52 height 24
type input "I'm 24 Karat Bay Area Gold"
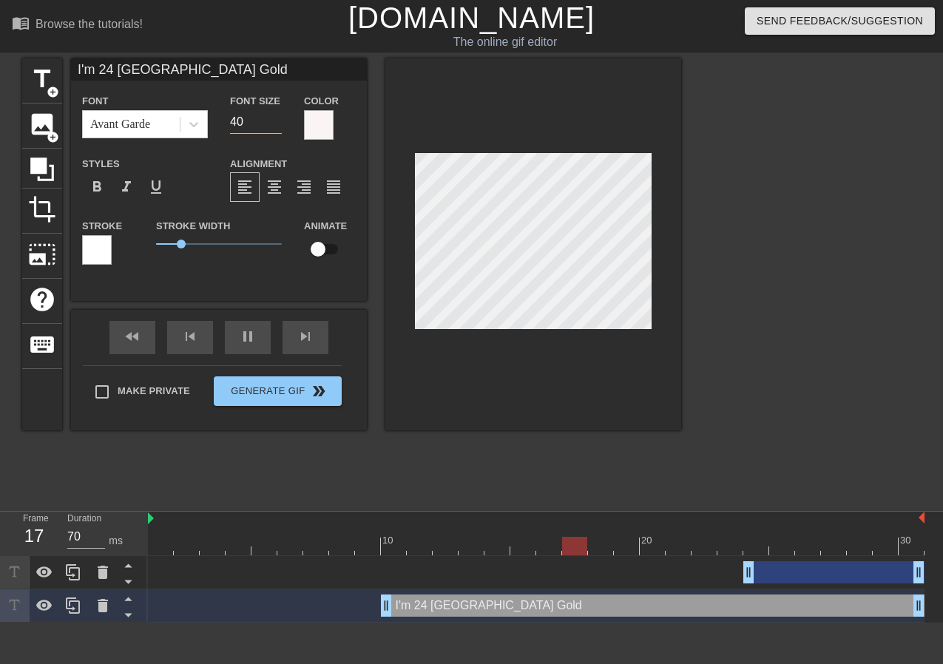
type input "4"
type input "I'm 24 Karat Bay Area Gold"
type input "2"
type input "I'm 24 Karat Bay Area Gold"
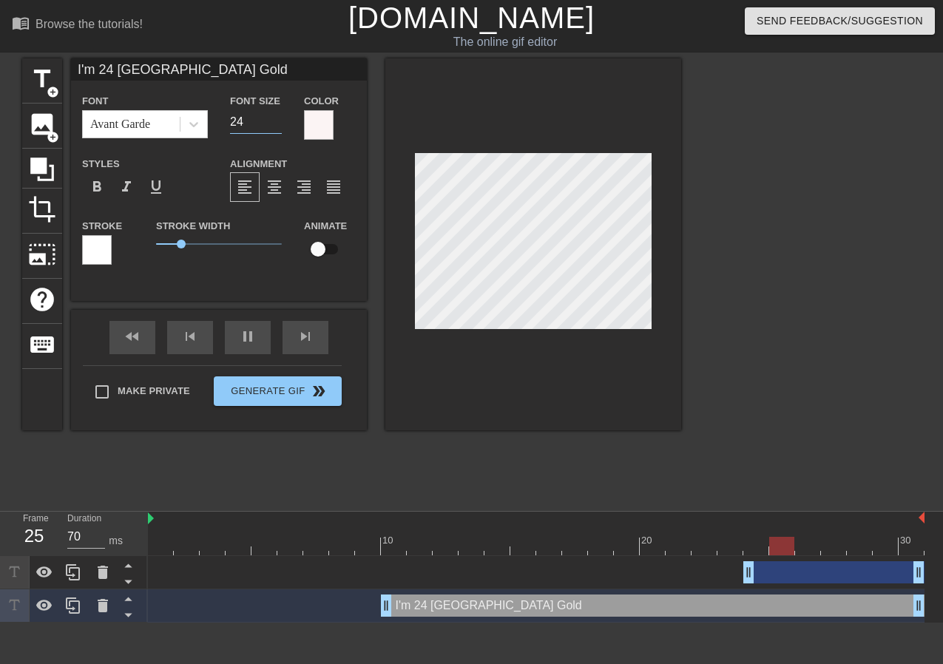
type input "24"
type textarea "I'm 24 Karat Bay Area Gold"
type input "I'm 24 Karat Bay Area Gol"
type textarea "I'm 24 Karat Bay Area Gol"
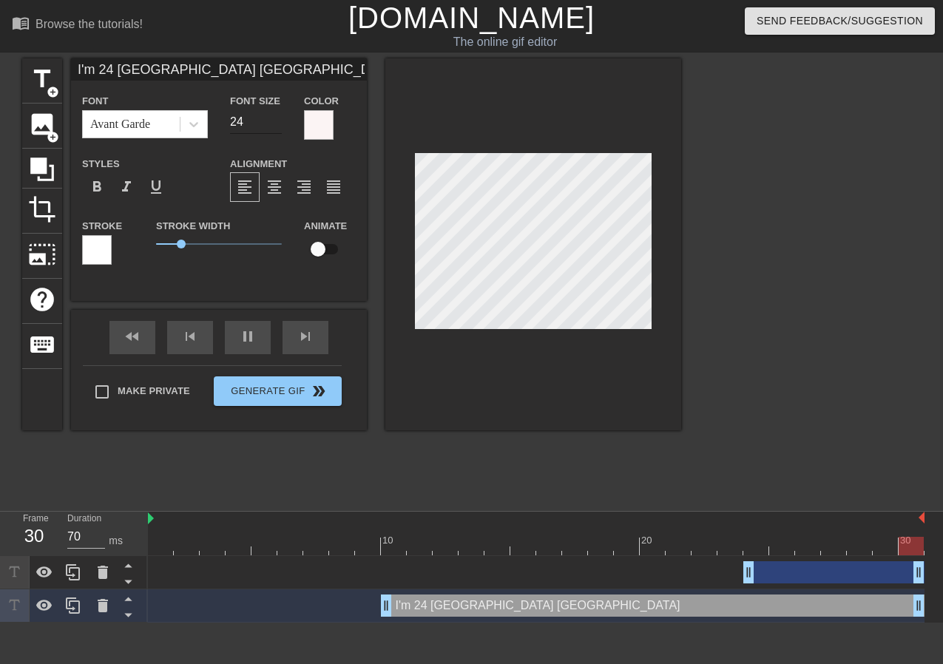
click at [245, 121] on input "24" at bounding box center [256, 122] width 52 height 24
type input "20"
type input "I'm 24 Karat Bay Area Gold"
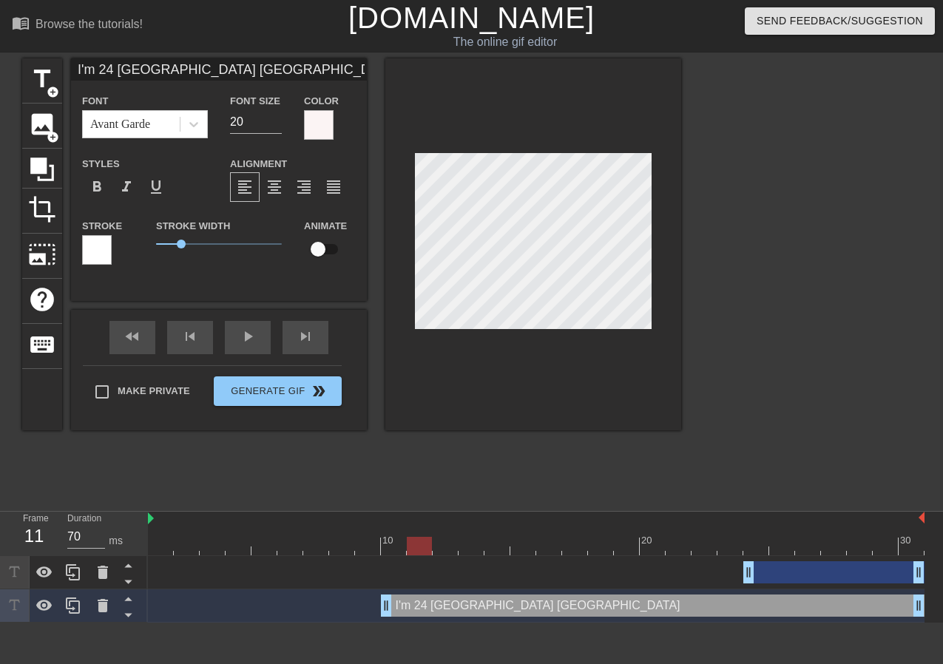
type textarea "I'm 24 Karat Bay Area Gold"
type input "I'm 24 Karat Bay Area Gold"
type textarea "I'm 24 Karat Bay Area Gold"
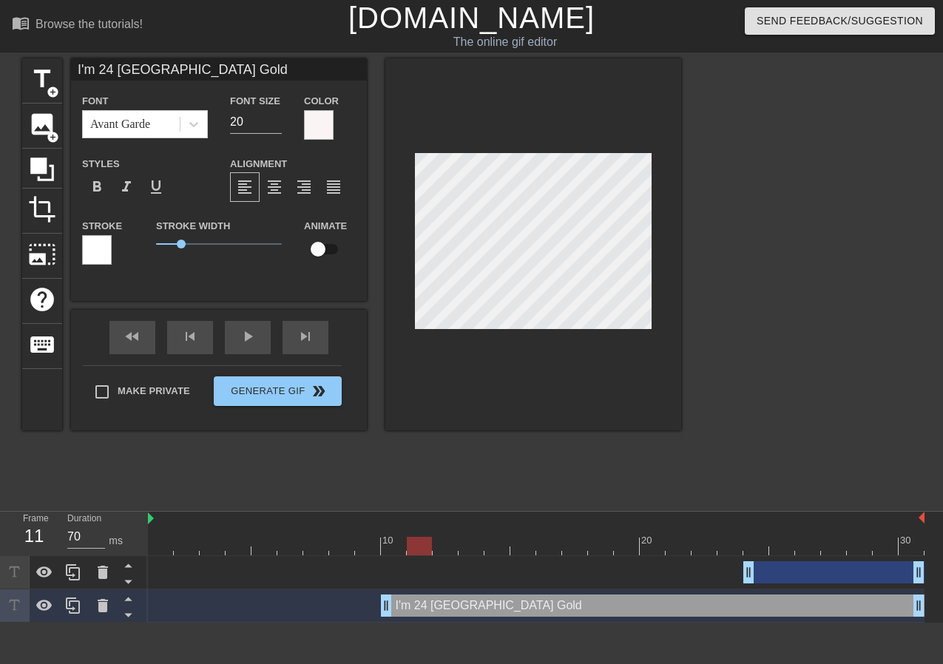
type input "I'm 24 Karat Bay Area GoldA"
type textarea "I'm 24 Karat Bay Area Gold A"
type input "I'm 24 Karat Bay Area Gold"
type textarea "I'm 24 Karat Bay Area Gold"
type input "I'm 24 Karat Bay Area Golda"
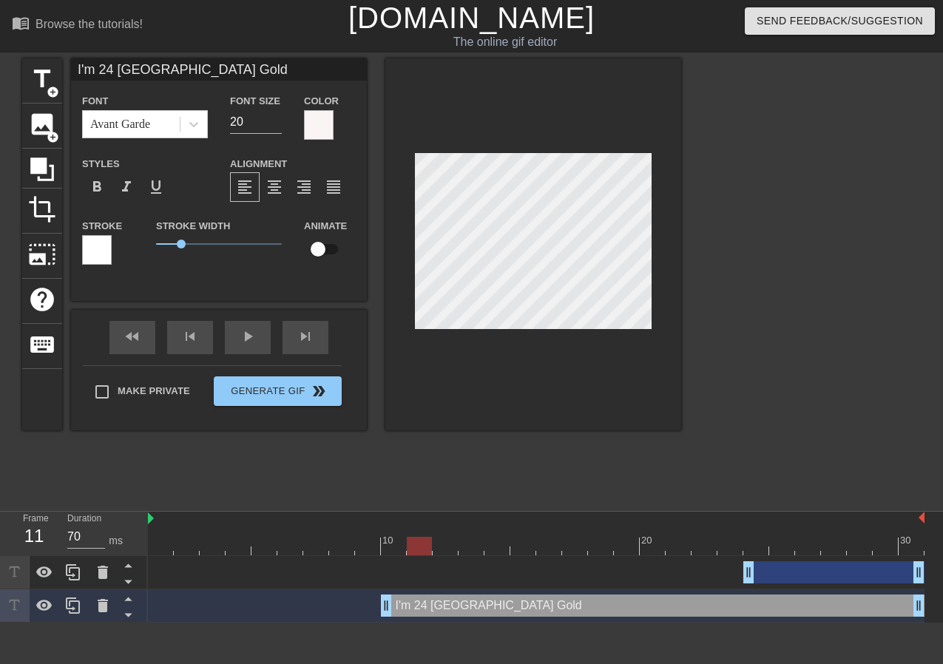
type textarea "I'm 24 Karat Bay Area Gold a"
type input "I'm 24 Karat Bay Area Goldan"
type textarea "I'm 24 Karat Bay Area Gold an"
type input "I'm 24 Karat Bay Area Goldand"
type textarea "I'm 24 Karat Bay Area Gold and"
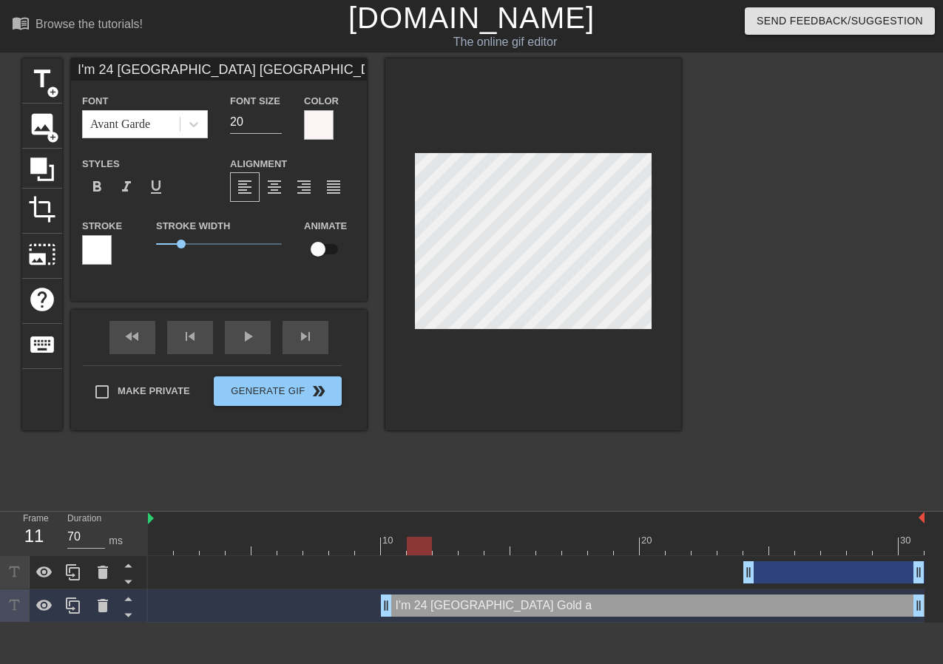
type input "I'm 24 Karat Bay Area Goldand"
type textarea "I'm 24 Karat Bay Area Gold and"
type input "I'm 24 Karat Bay Area Goldand 7"
type textarea "I'm 24 Karat Bay Area Gold and 7"
type input "I'm 24 Karat Bay Area Goldand 70"
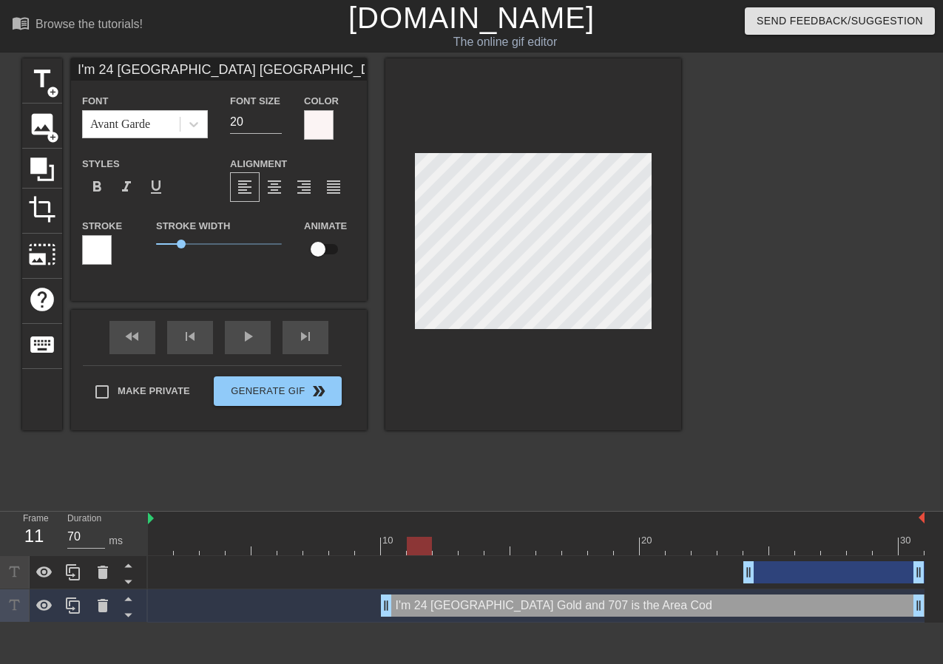
scroll to position [1, 8]
click at [823, 254] on div at bounding box center [810, 280] width 222 height 444
click at [320, 121] on div at bounding box center [319, 125] width 30 height 30
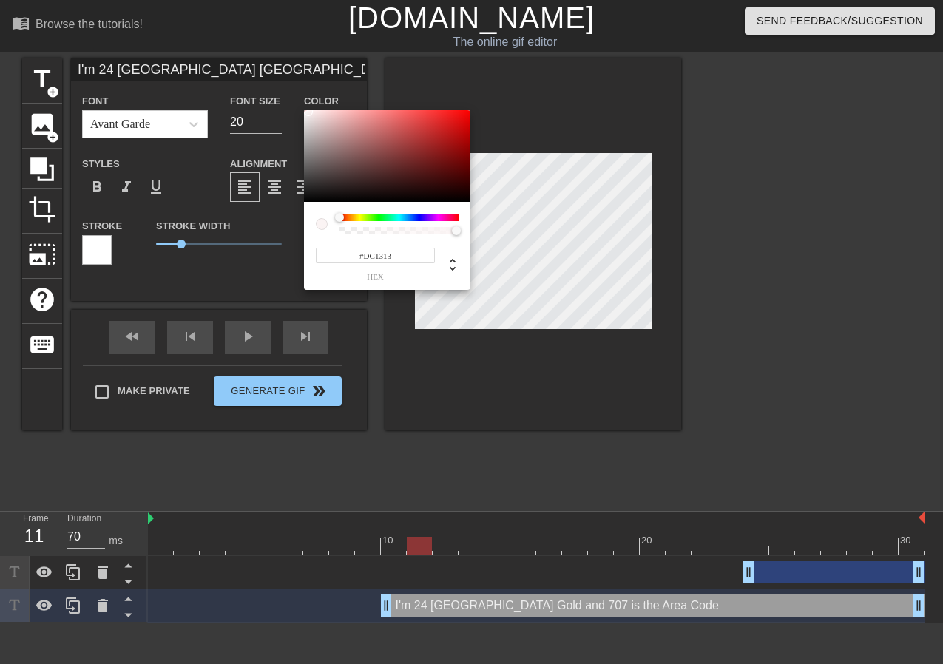
click at [456, 123] on div at bounding box center [387, 156] width 166 height 92
click at [466, 121] on div at bounding box center [465, 121] width 9 height 9
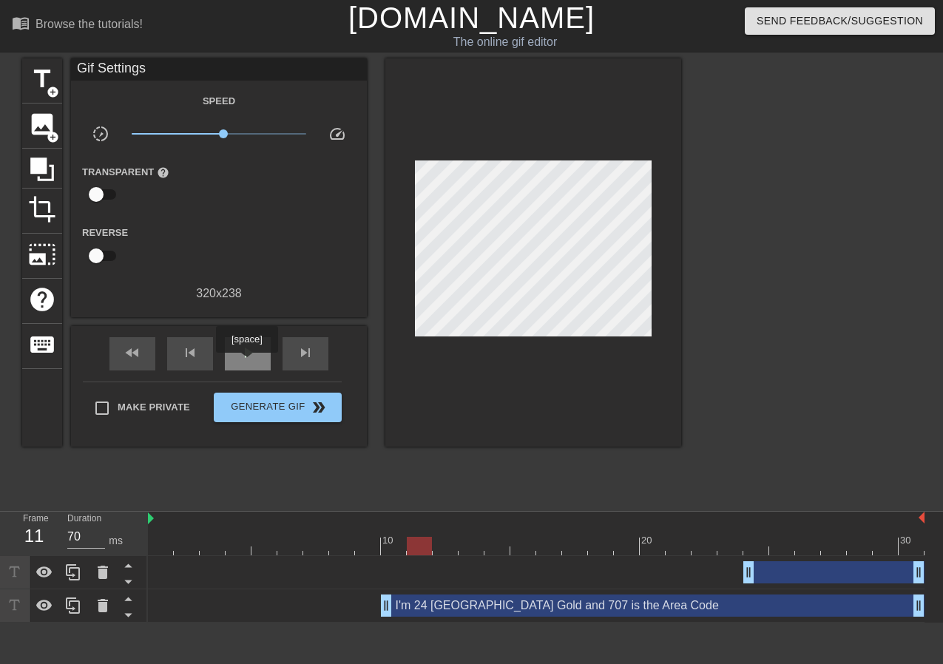
click at [245, 353] on span "play_arrow" at bounding box center [248, 353] width 18 height 18
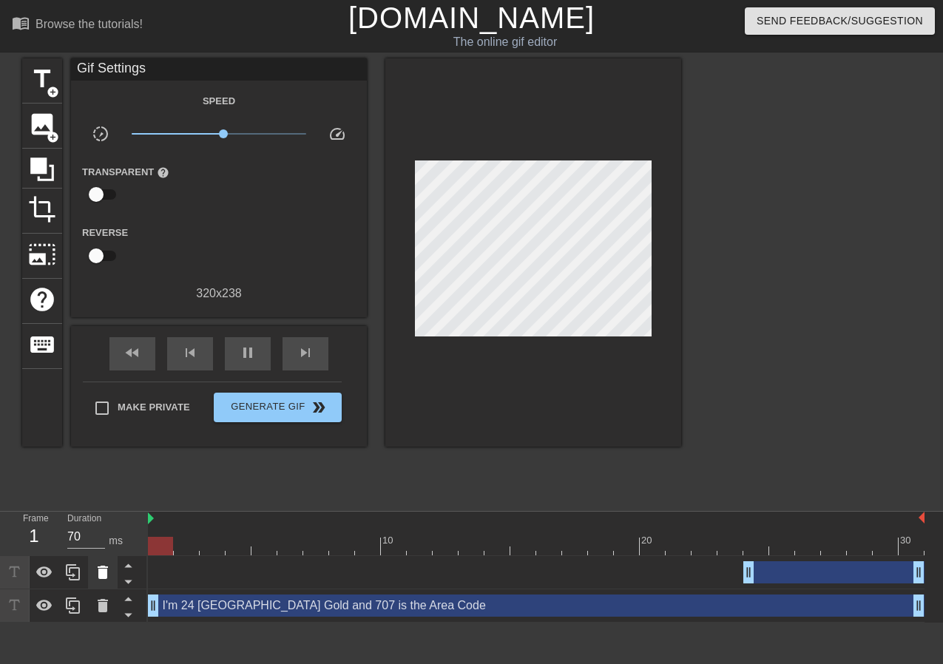
drag, startPoint x: 387, startPoint y: 603, endPoint x: 106, endPoint y: 579, distance: 281.3
click at [106, 579] on div "Frame 1 Duration 70 ms 10 20 30 drag_handle drag_handle I'm 24 Karat Bay Area G…" at bounding box center [471, 567] width 943 height 111
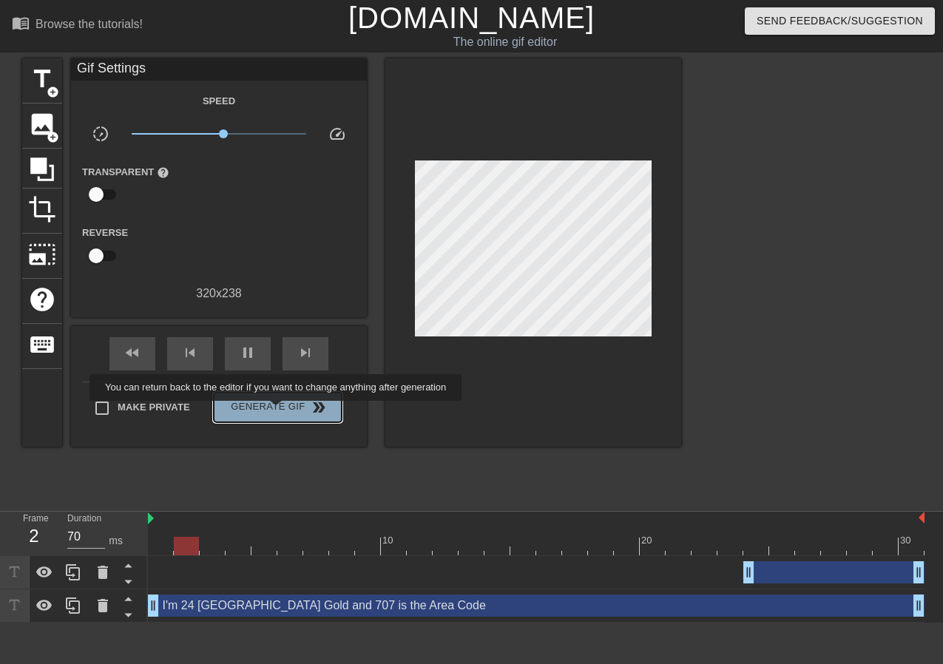
click at [285, 411] on span "Generate Gif double_arrow" at bounding box center [278, 408] width 116 height 18
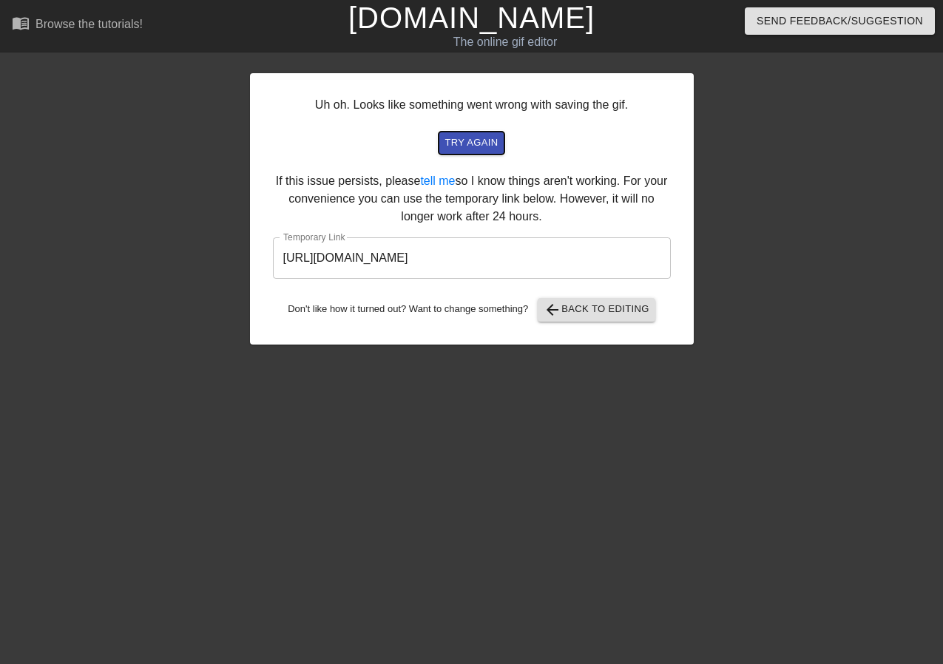
click at [479, 145] on span "try again" at bounding box center [470, 143] width 53 height 17
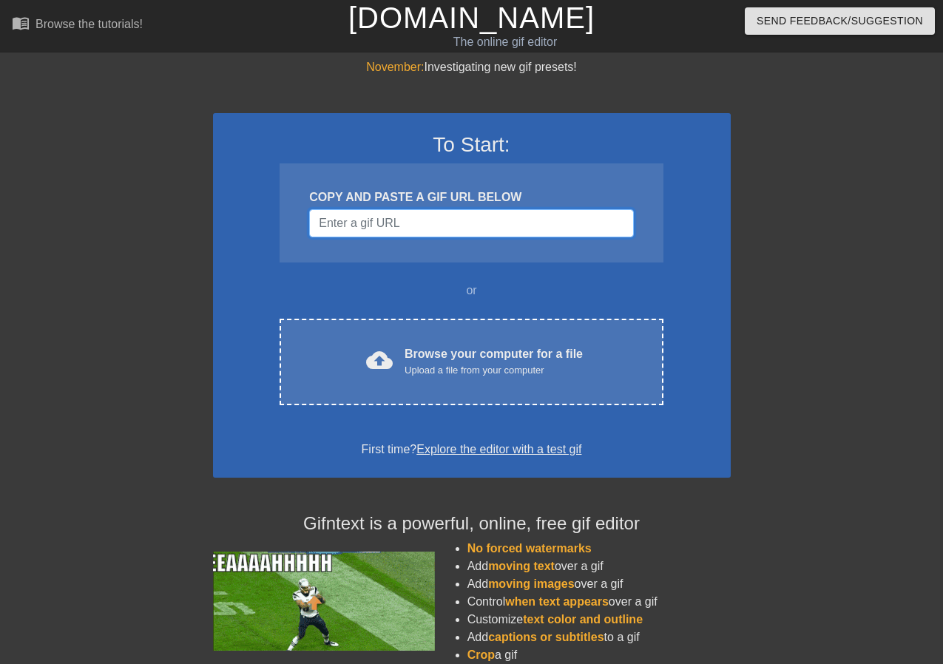
click at [465, 229] on input "Username" at bounding box center [471, 223] width 324 height 28
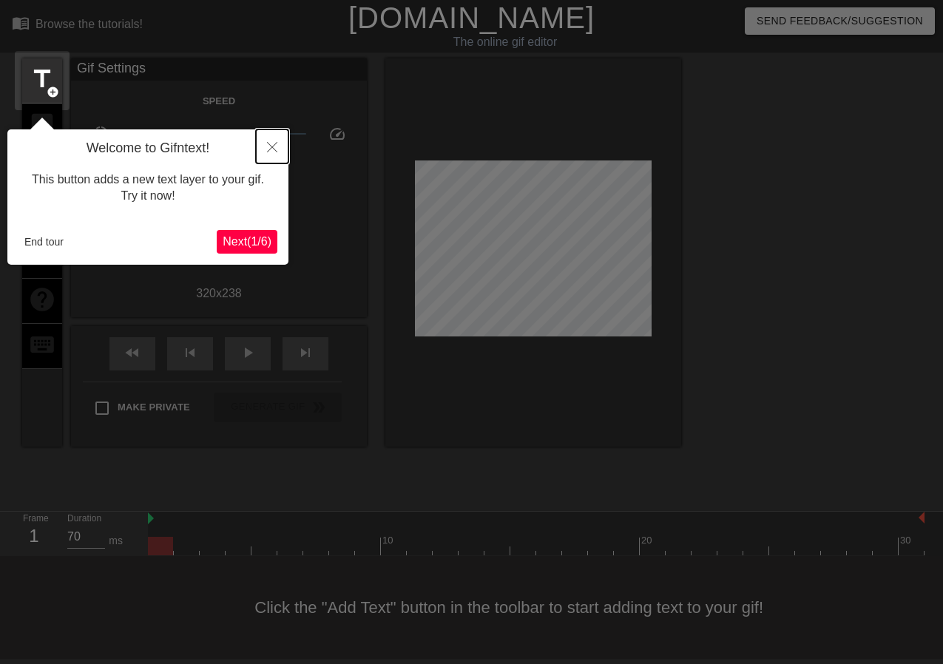
click at [268, 162] on button "Close" at bounding box center [272, 146] width 33 height 34
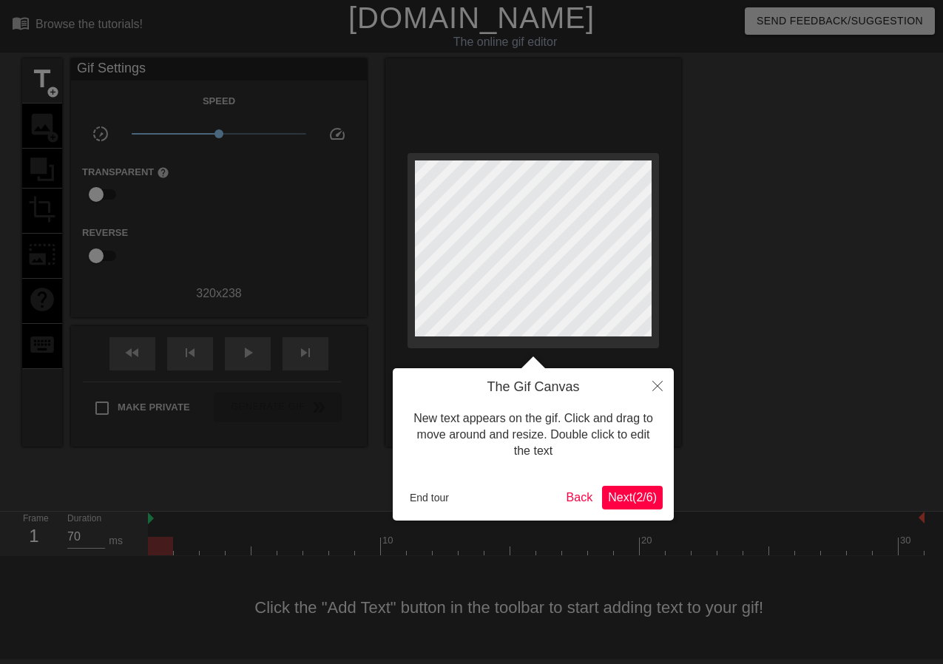
click at [625, 495] on span "Next ( 2 / 6 )" at bounding box center [632, 497] width 49 height 13
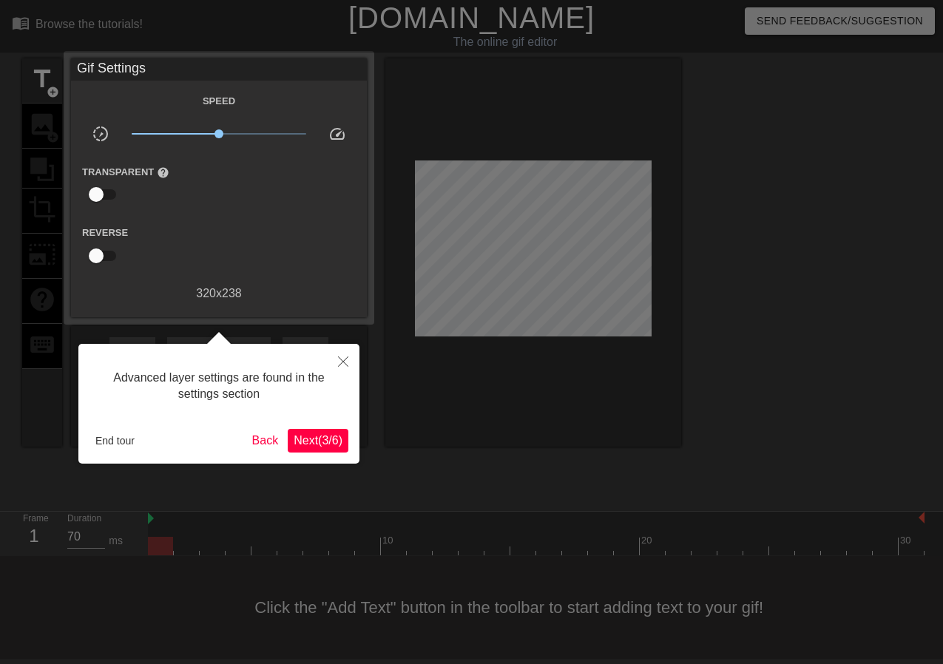
click at [325, 449] on button "Next ( 3 / 6 )" at bounding box center [318, 441] width 61 height 24
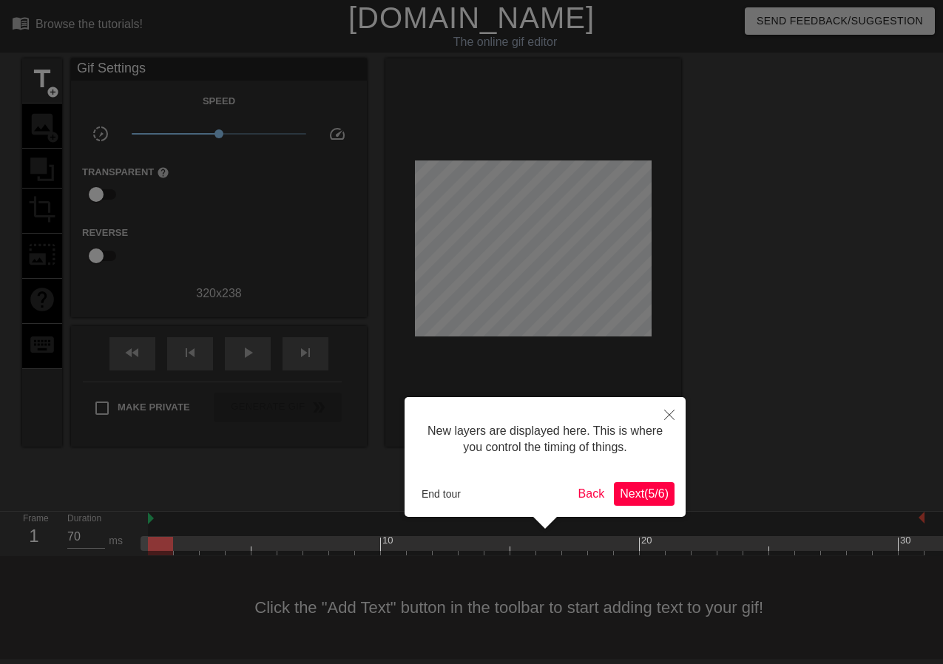
click at [642, 499] on span "Next ( 5 / 6 )" at bounding box center [644, 493] width 49 height 13
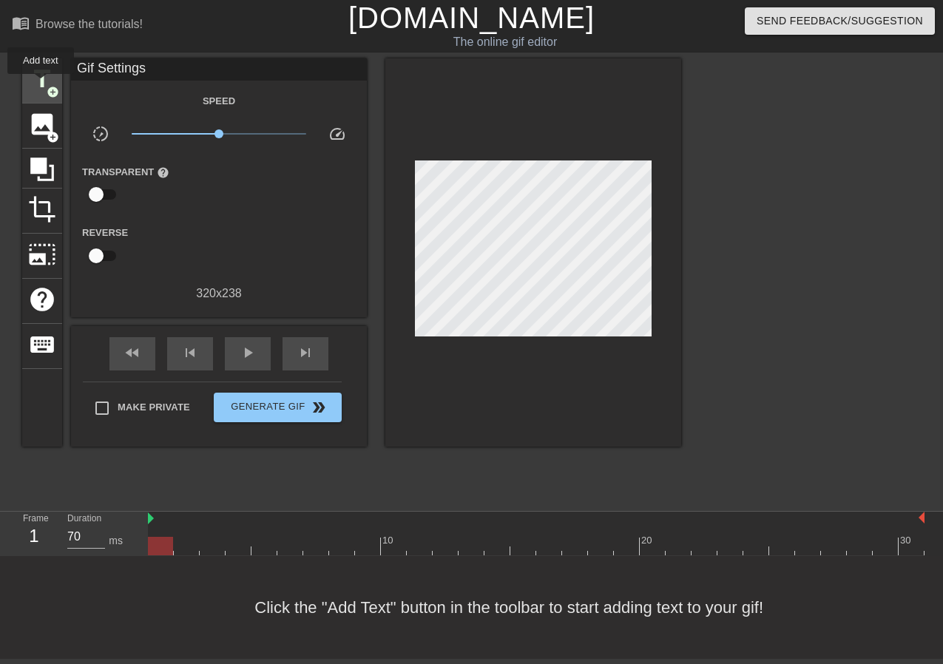
click at [41, 84] on span "title" at bounding box center [42, 79] width 28 height 28
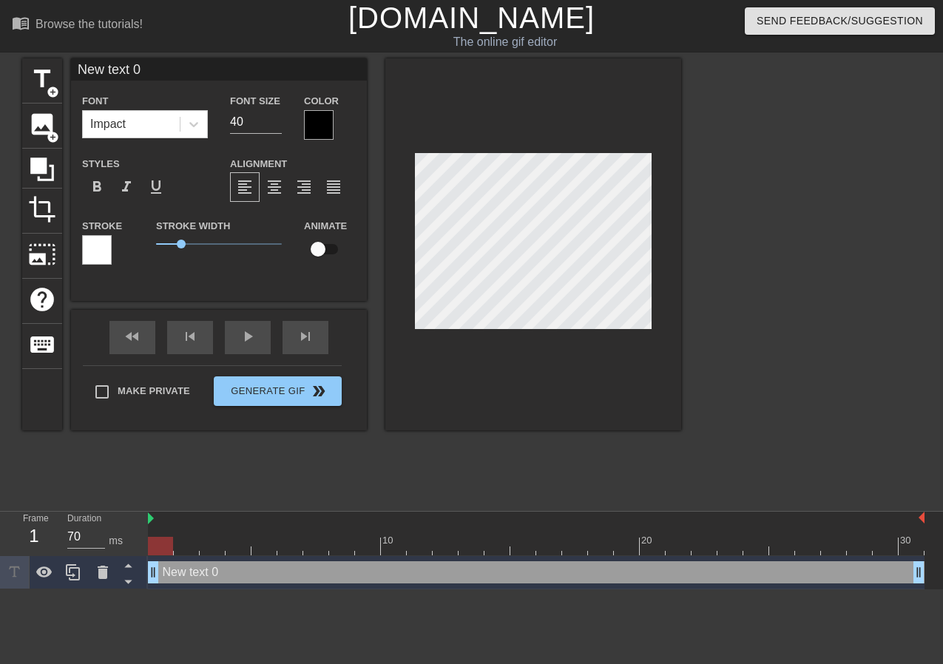
scroll to position [0, 2]
type input "I"
type textarea "I"
type input "I'"
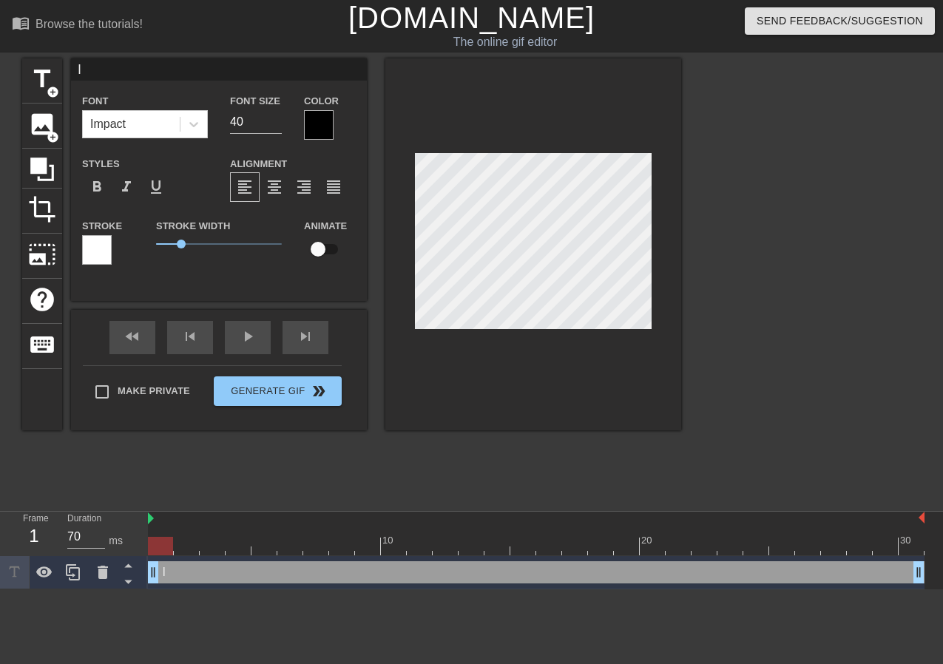
type textarea "I'"
type input "I'm"
type textarea "I'm"
type input "I'm"
type textarea "I'm"
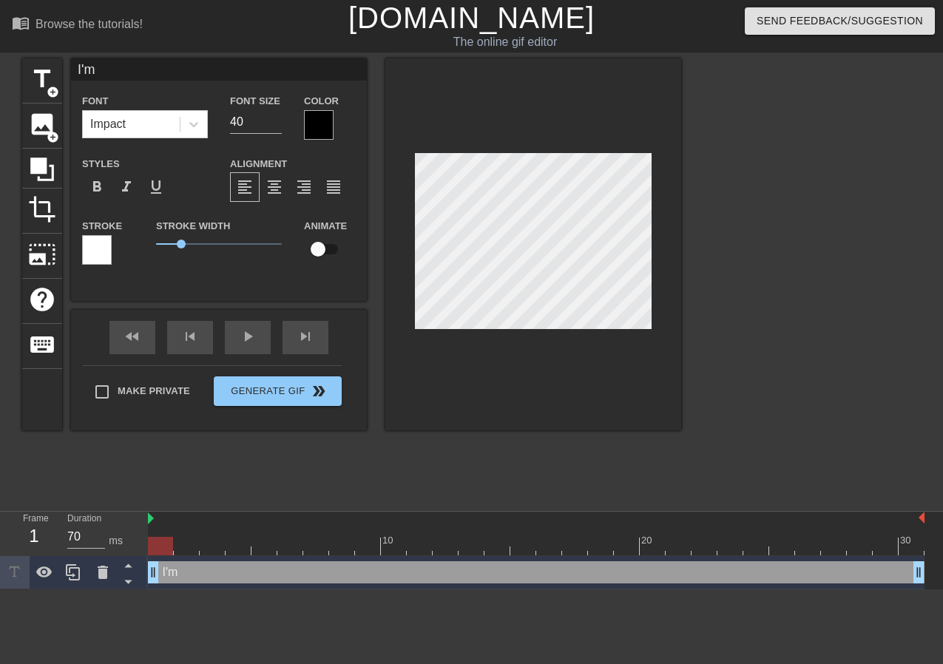
type input "I'm 2"
type textarea "I'm 2"
type input "I'm 24"
type textarea "I'm 24"
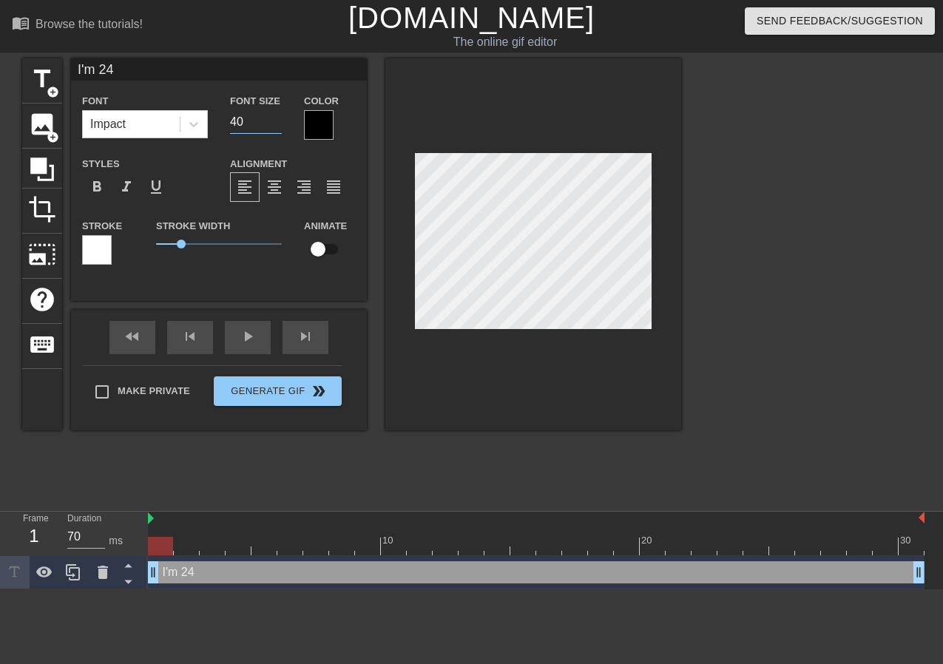
click at [248, 124] on input "40" at bounding box center [256, 122] width 52 height 24
type input "4"
type input "20"
type input "I'm 24"
type textarea "I'm 24"
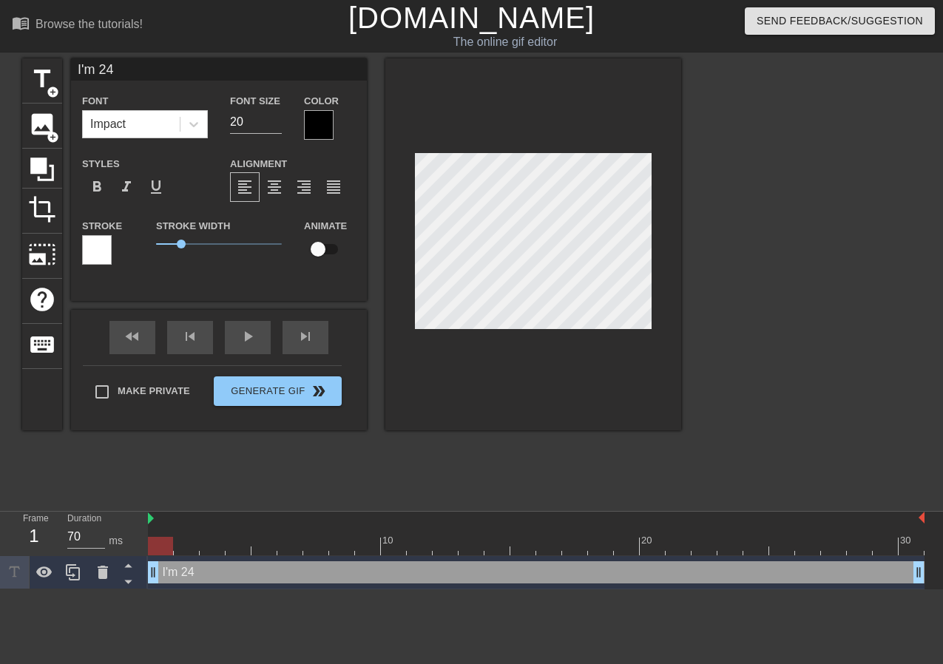
type input "I'm 24 K"
type textarea "I'm 24 K"
type input "I'm 24 Ka"
type textarea "I'm 24 Ka"
type input "I'm 24 Kar"
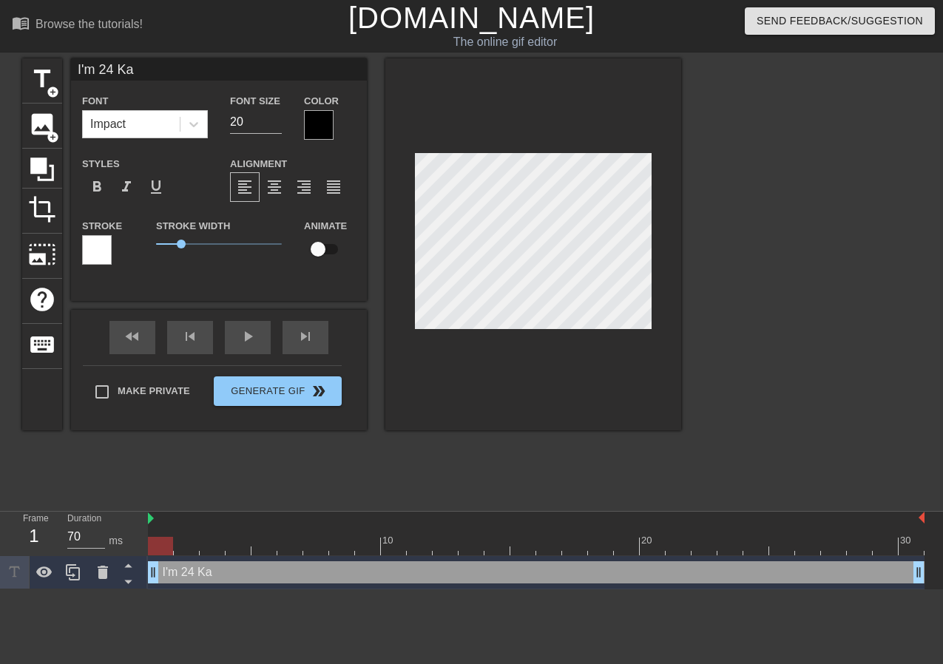
type textarea "I'm 24 Kar"
type input "I'm 24 Kara"
type textarea "I'm 24 Karat"
type input "I'm 24 Karat"
type textarea "I'm 24 Karat"
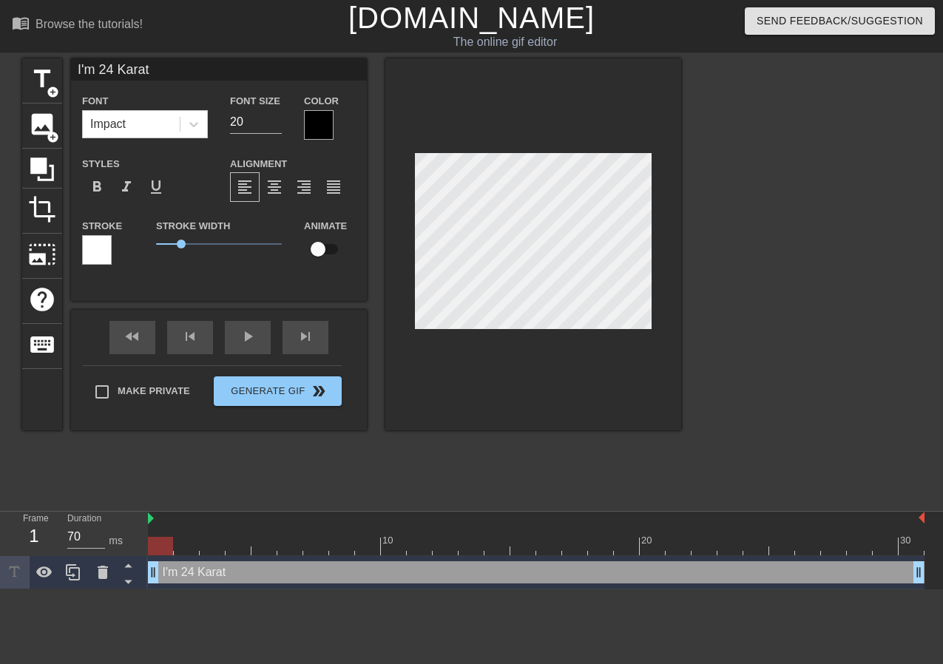
type input "I'm 24 Karat B"
type textarea "I'm 24 Karat B"
type input "I'm 24 Karat Ba"
type textarea "I'm 24 Karat Ba"
type input "I'm 24 [GEOGRAPHIC_DATA]"
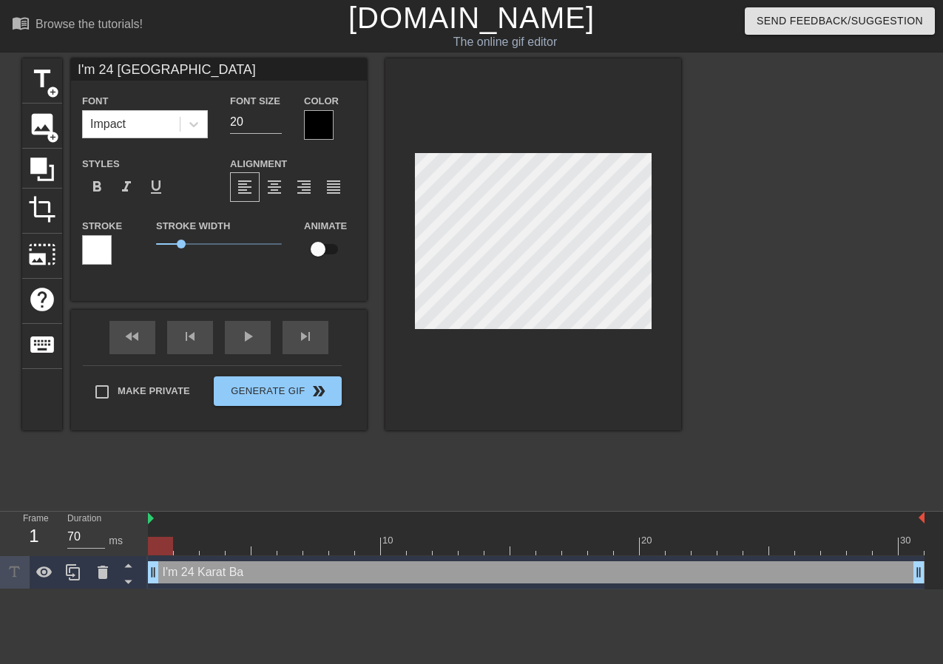
type textarea "I'm 24 [GEOGRAPHIC_DATA]"
type input "I'm 24 Karat Bay A"
type textarea "I'm 24 Karat Bay Ar"
type input "I'm 24 Karat Bay Ar"
type textarea "I'm 24 Karat Bay Are"
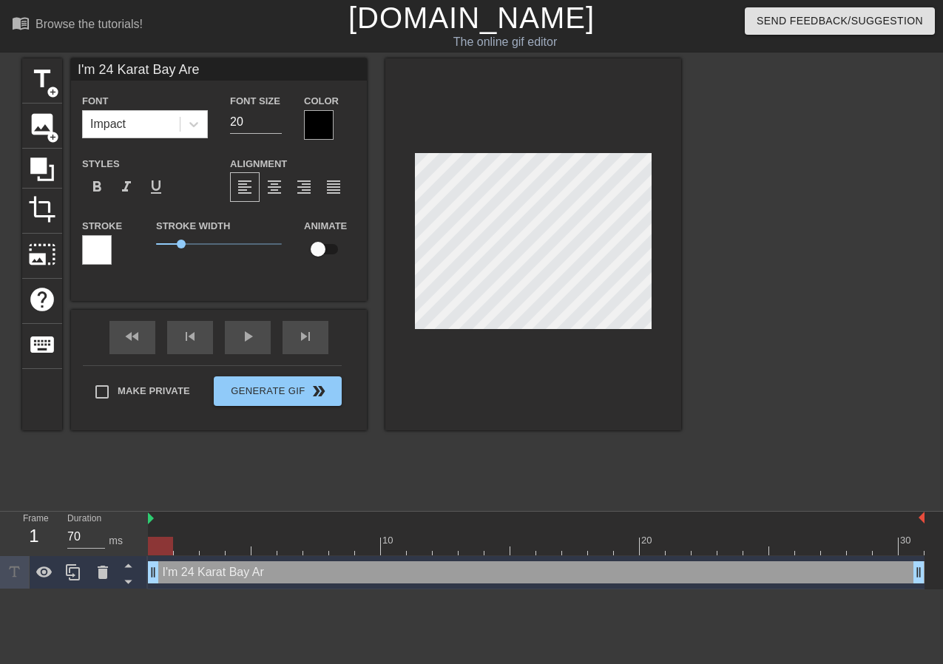
type input "I'm 24 [GEOGRAPHIC_DATA]"
type textarea "I'm 24 [GEOGRAPHIC_DATA]"
type input "I'm 24 [GEOGRAPHIC_DATA]"
type textarea "I'm 24 [GEOGRAPHIC_DATA]"
type input "I'm 24 [GEOGRAPHIC_DATA] G"
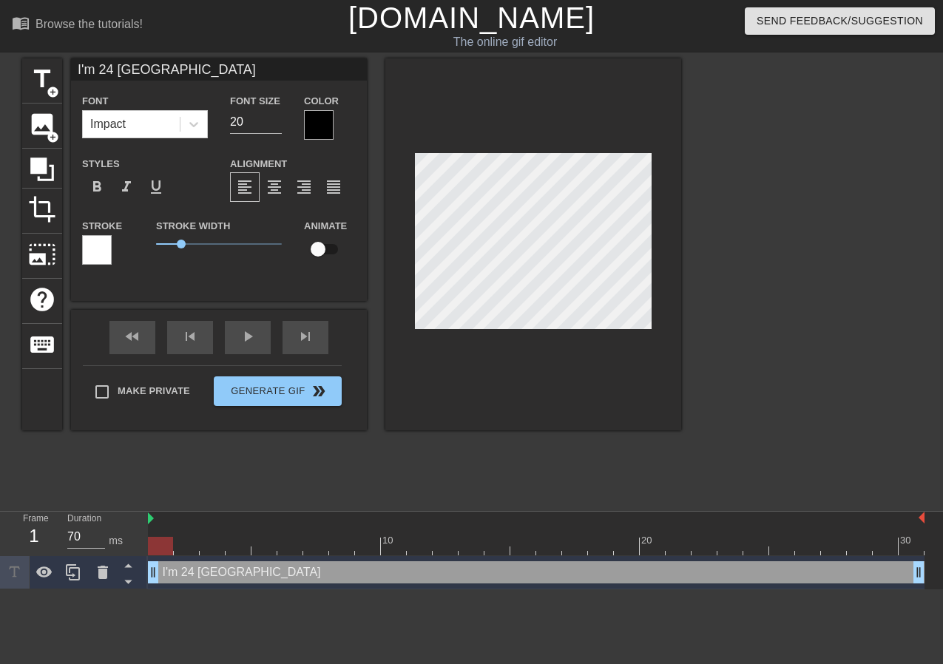
type textarea "I'm 24 [GEOGRAPHIC_DATA] G"
type input "I'm 24 [GEOGRAPHIC_DATA] Go"
type textarea "I'm 24 [GEOGRAPHIC_DATA] Go"
type input "I'm 24 [GEOGRAPHIC_DATA] [GEOGRAPHIC_DATA]"
type textarea "I'm 24 [GEOGRAPHIC_DATA] [GEOGRAPHIC_DATA]"
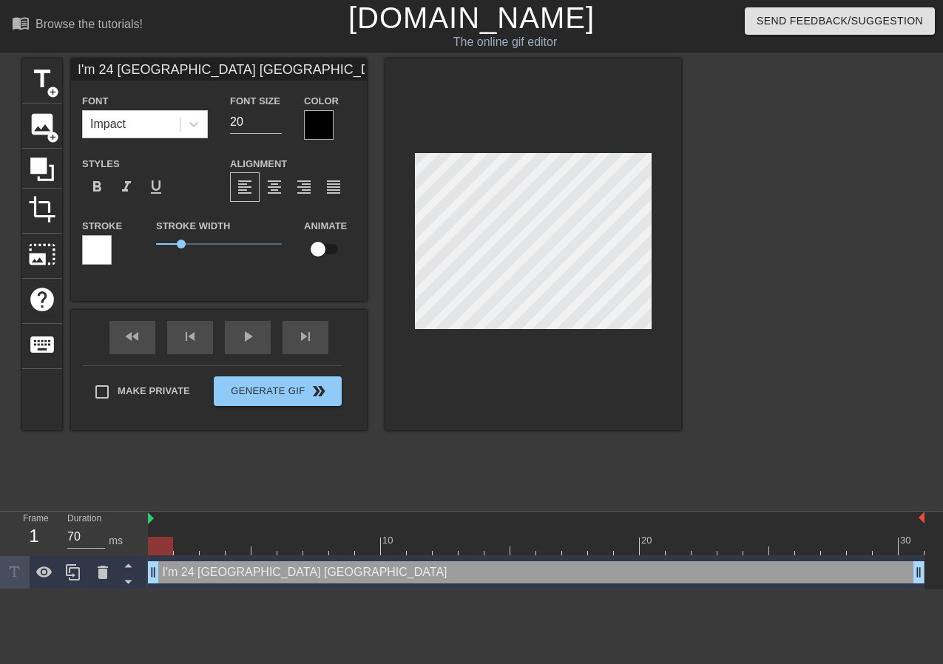
type input "I'm 24 [GEOGRAPHIC_DATA] Gold"
type textarea "I'm 24 [GEOGRAPHIC_DATA] Gold"
type input "I'm 24 [GEOGRAPHIC_DATA] Gold"
type textarea "I'm 24 [GEOGRAPHIC_DATA] Gold"
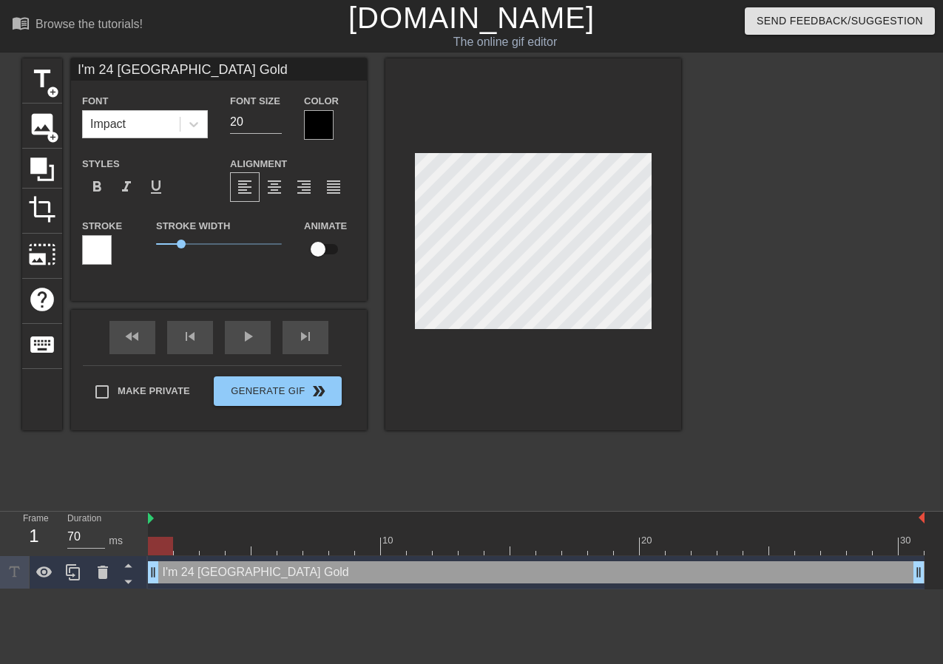
scroll to position [1, 0]
type input "I'm 24 [GEOGRAPHIC_DATA] [PERSON_NAME]"
type textarea "I'm 24 [GEOGRAPHIC_DATA] Gold A"
type input "I'm 24 [GEOGRAPHIC_DATA] [GEOGRAPHIC_DATA]"
type textarea "I'm 24 [GEOGRAPHIC_DATA] Gold And"
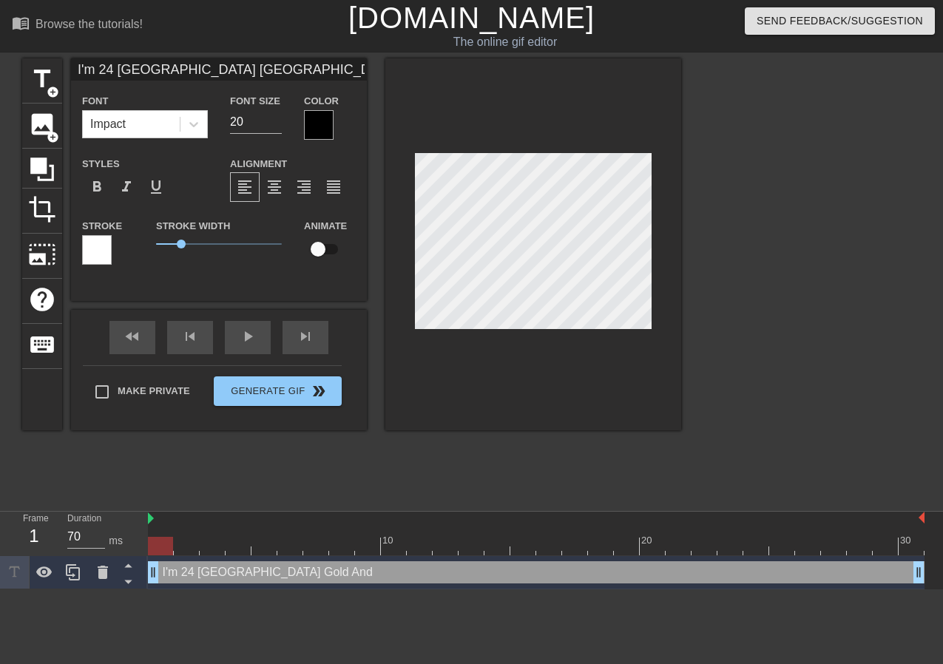
type input "I'm 24 [GEOGRAPHIC_DATA] [GEOGRAPHIC_DATA]"
type textarea "I'm 24 [GEOGRAPHIC_DATA] Gold And"
type input "I'm 24 [GEOGRAPHIC_DATA] [GEOGRAPHIC_DATA] 7"
type textarea "I'm 24 [GEOGRAPHIC_DATA] Gold And 7"
type input "I'm 24 [GEOGRAPHIC_DATA] [GEOGRAPHIC_DATA] 70"
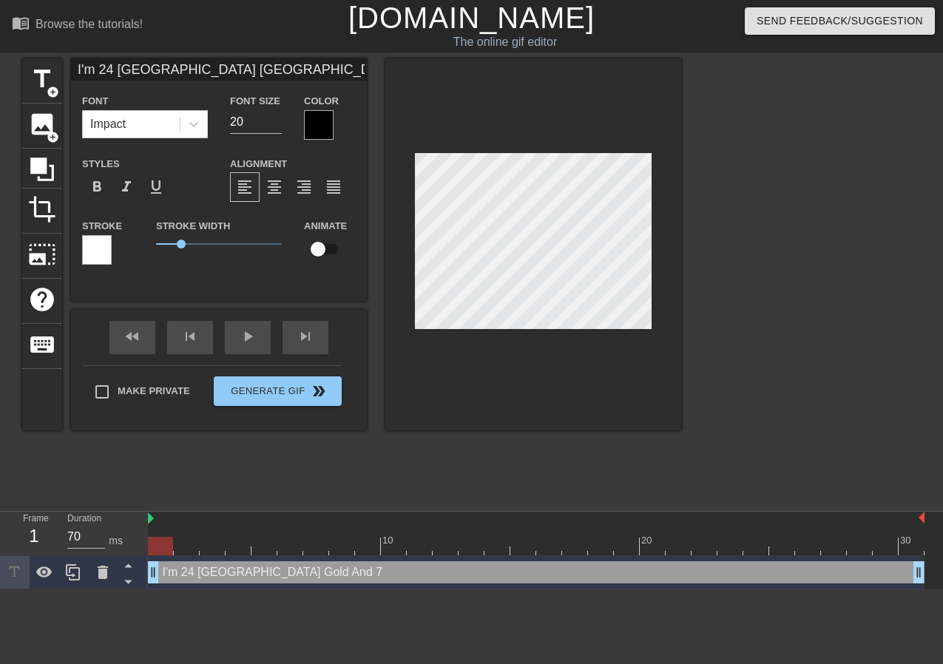
type textarea "I'm 24 [GEOGRAPHIC_DATA] Gold And 70"
type input "I'm 24 [GEOGRAPHIC_DATA] [GEOGRAPHIC_DATA] 707"
type textarea "I'm 24 [GEOGRAPHIC_DATA] Gold And 707"
type input "I'm 24 [GEOGRAPHIC_DATA] [GEOGRAPHIC_DATA] 707"
type textarea "I'm 24 [GEOGRAPHIC_DATA] Gold And 707"
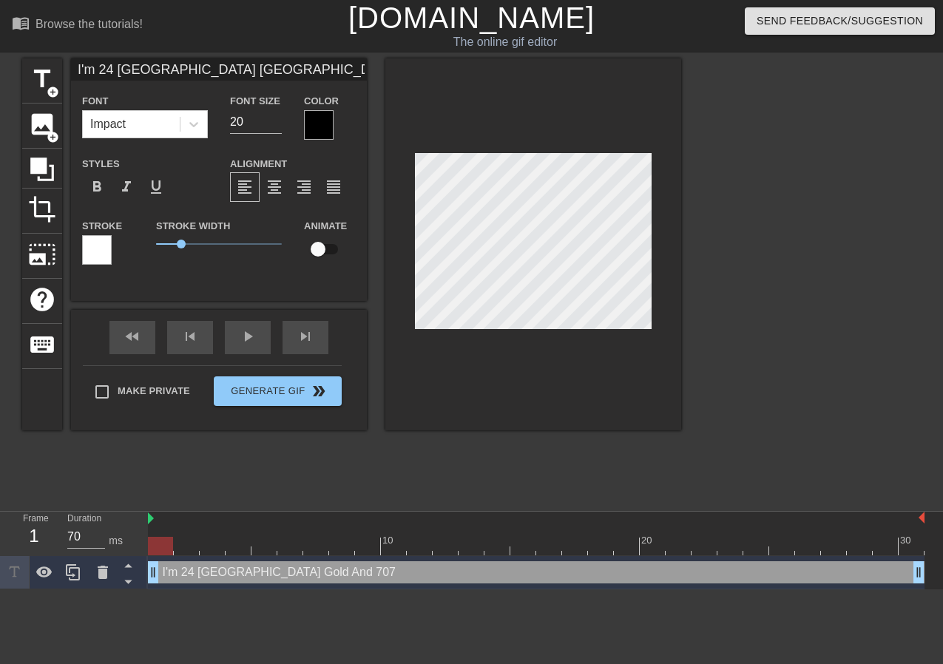
type input "I'm 24 [GEOGRAPHIC_DATA] [GEOGRAPHIC_DATA] 707 i"
type textarea "I'm 24 [GEOGRAPHIC_DATA] Gold And 707 i"
type input "I'm 24 [GEOGRAPHIC_DATA] [GEOGRAPHIC_DATA] 707 is"
type textarea "I'm 24 [GEOGRAPHIC_DATA] Gold And 707 is"
type input "I'm 24 [GEOGRAPHIC_DATA] [GEOGRAPHIC_DATA] 707 is"
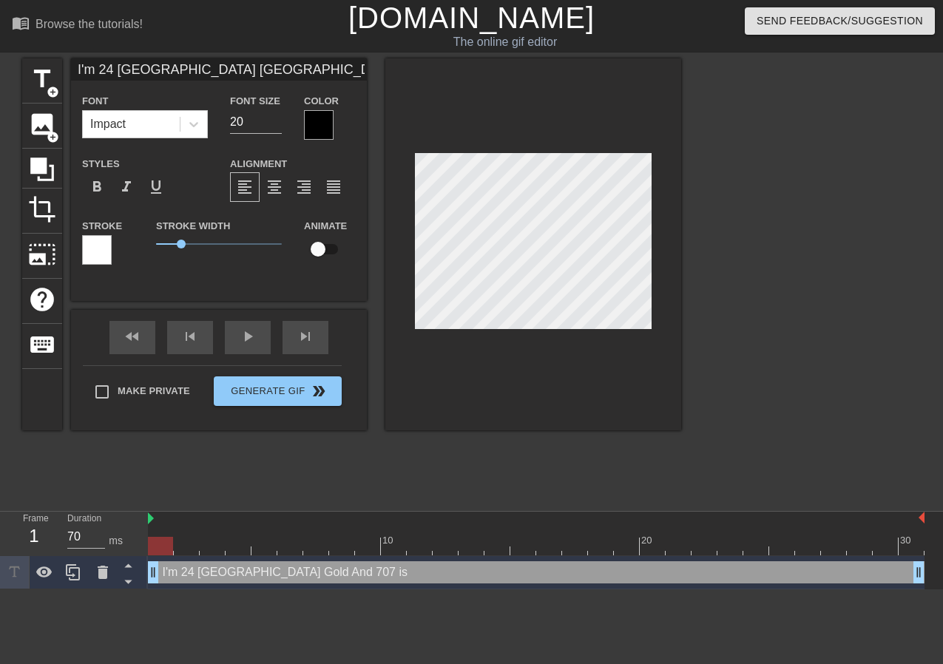
type textarea "I'm 24 [GEOGRAPHIC_DATA] Gold And 707 is"
type input "I'm 24 [GEOGRAPHIC_DATA] [GEOGRAPHIC_DATA] 707 is"
type textarea "I'm 24 [GEOGRAPHIC_DATA] Gold And 707 is"
type input "I'm 24 [GEOGRAPHIC_DATA] [GEOGRAPHIC_DATA] 707 i"
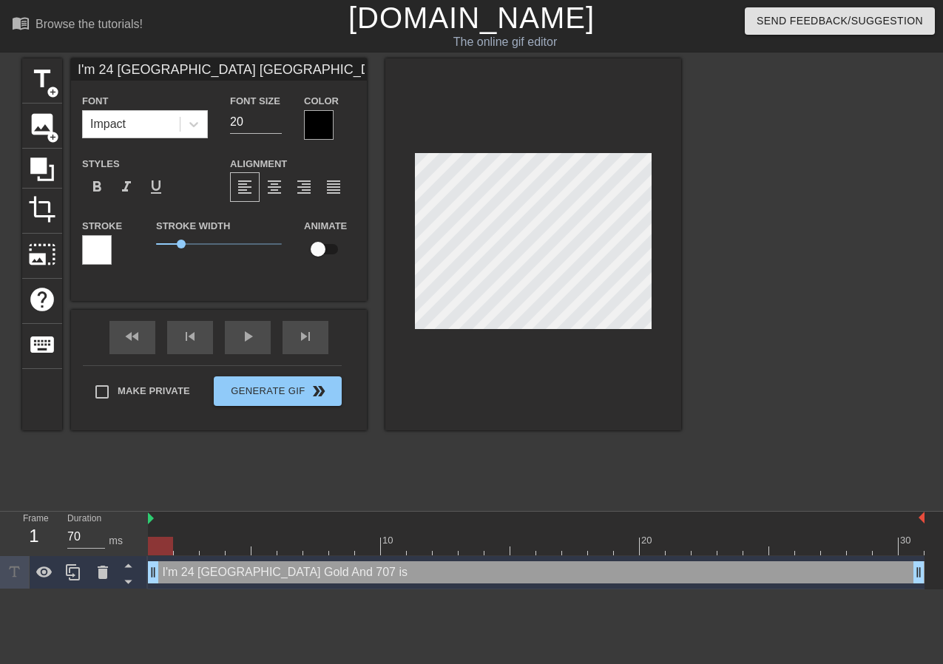
type textarea "I'm 24 [GEOGRAPHIC_DATA] Gold And 707 i"
type input "I'm 24 [GEOGRAPHIC_DATA] [GEOGRAPHIC_DATA] 707"
type textarea "I'm 24 [GEOGRAPHIC_DATA] Gold And 707"
type input "I'm 24 [GEOGRAPHIC_DATA] [GEOGRAPHIC_DATA] 707 I"
type textarea "I'm 24 [GEOGRAPHIC_DATA] Gold And 707 I"
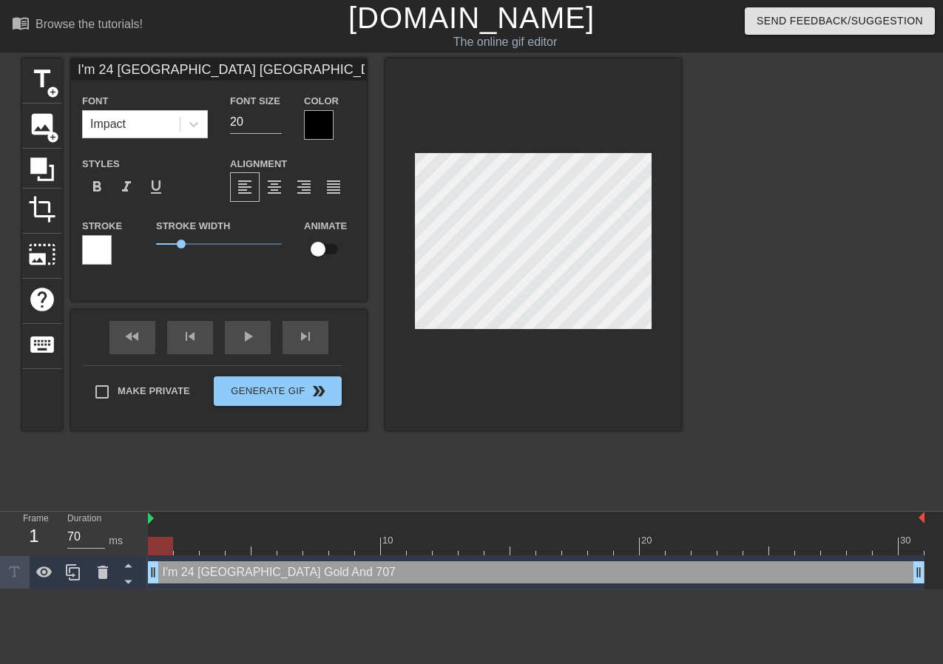
type input "I'm 24 [GEOGRAPHIC_DATA] [GEOGRAPHIC_DATA] 707 Is"
type textarea "I'm 24 [GEOGRAPHIC_DATA] Gold And 707 Is"
type input "I'm 24 [GEOGRAPHIC_DATA] [GEOGRAPHIC_DATA] 707 Is"
type textarea "I'm 24 [GEOGRAPHIC_DATA] Gold And 707 Is"
type input "I'm 24 [GEOGRAPHIC_DATA] [GEOGRAPHIC_DATA] 707 Is t"
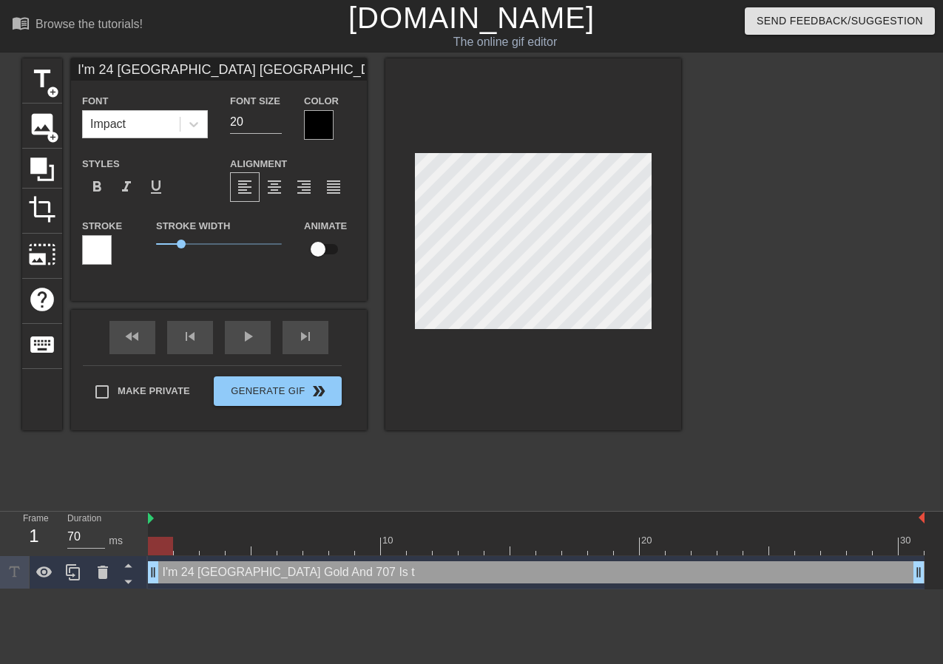
type textarea "I'm 24 [GEOGRAPHIC_DATA] Gold And 707 Is th"
type input "I'm 24 [GEOGRAPHIC_DATA] [GEOGRAPHIC_DATA] 707 Is the"
type textarea "I'm 24 [GEOGRAPHIC_DATA] Gold And 707 Is the"
type input "I'm 24 [GEOGRAPHIC_DATA] [GEOGRAPHIC_DATA] 707 Is the"
type textarea "I'm 24 [GEOGRAPHIC_DATA] Gold And 707 Is the A"
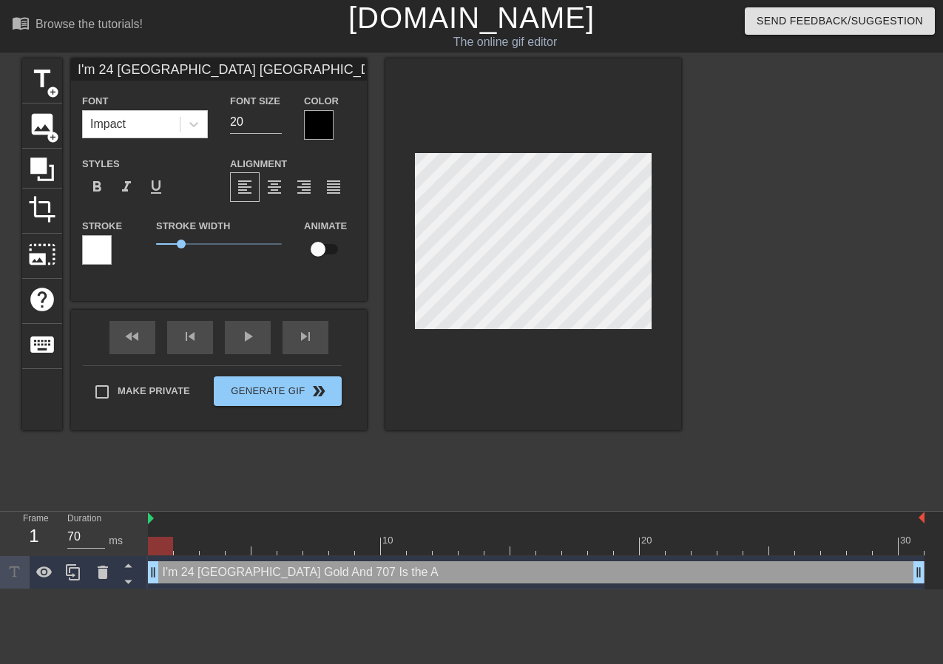
type input "I'm 24 [GEOGRAPHIC_DATA] [GEOGRAPHIC_DATA] 707 Is the Ar"
type textarea "I'm 24 [GEOGRAPHIC_DATA] Gold And 707 Is the Ar"
type input "I'm 24 [GEOGRAPHIC_DATA] [GEOGRAPHIC_DATA] 707 Is the Are"
type textarea "I'm 24 [GEOGRAPHIC_DATA] Gold And 707 Is the Are"
type input "I'm 24 [GEOGRAPHIC_DATA] [GEOGRAPHIC_DATA] 707 Is the Area"
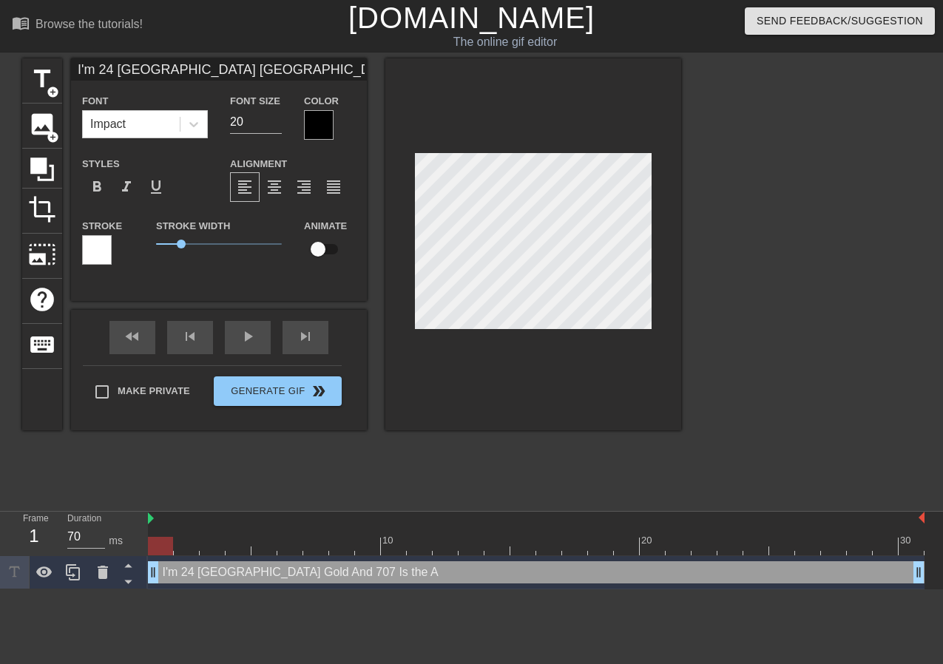
type textarea "I'm 24 [GEOGRAPHIC_DATA] Gold And 707 Is the Area"
type input "I'm 24 [GEOGRAPHIC_DATA] [GEOGRAPHIC_DATA] 707 Is the Area"
type textarea "I'm 24 [GEOGRAPHIC_DATA] Gold And 707 Is the Area"
type input "I'm 24 [GEOGRAPHIC_DATA] [GEOGRAPHIC_DATA] 707 Is the Area C"
type textarea "I'm 24 [GEOGRAPHIC_DATA] Gold And 707 Is the Area C"
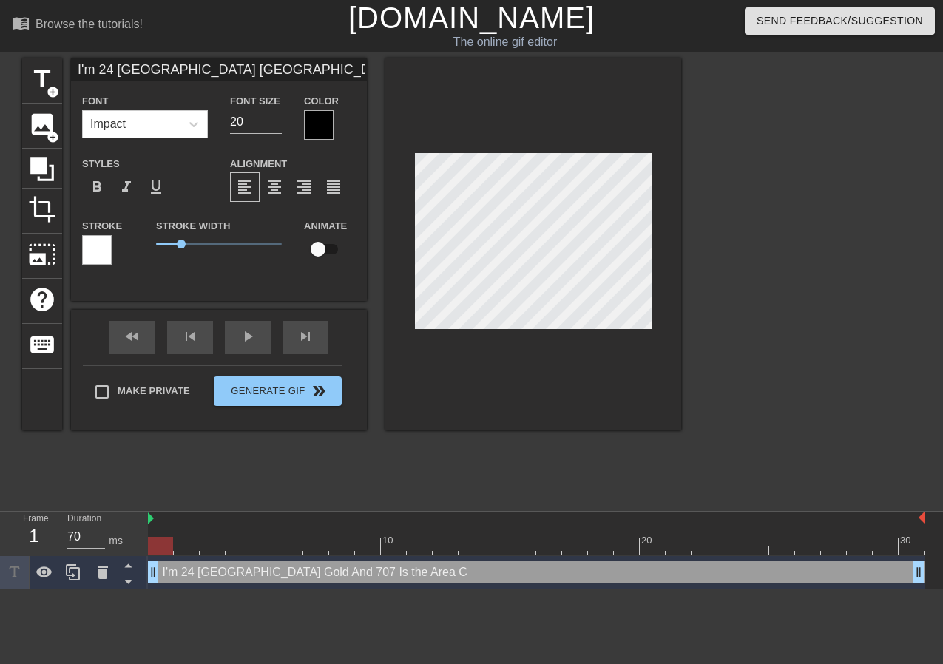
type input "I'm 24 [GEOGRAPHIC_DATA] [GEOGRAPHIC_DATA] 707 Is the Area Co"
type textarea "I'm 24 [GEOGRAPHIC_DATA] Gold And 707 Is the Area Co"
type input "I'm 24 [GEOGRAPHIC_DATA] [GEOGRAPHIC_DATA] 707 Is the Area Cod"
type textarea "I'm 24 [GEOGRAPHIC_DATA] Gold And 707 Is the Area Cod"
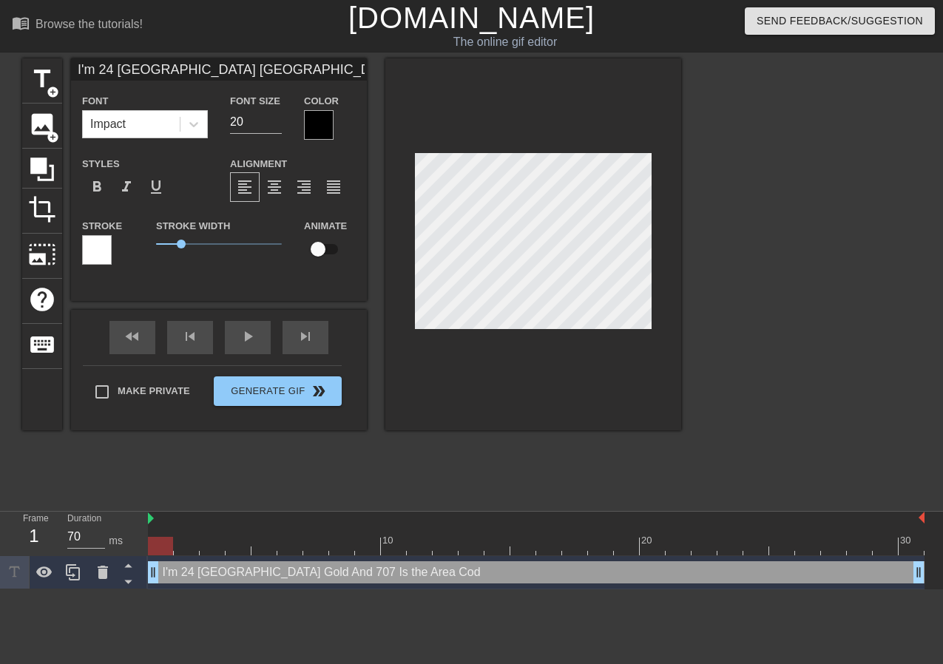
type input "I'm 24 [GEOGRAPHIC_DATA] [GEOGRAPHIC_DATA] 707 Is the Area Code"
type textarea "I'm 24 [GEOGRAPHIC_DATA] Gold And 707 Is the Area Code"
type input "I'm 24 [GEOGRAPHIC_DATA] [GEOGRAPHIC_DATA] 707 s the Area Code"
type textarea "I'm 24 [GEOGRAPHIC_DATA] Gold And 707 s the Area Code"
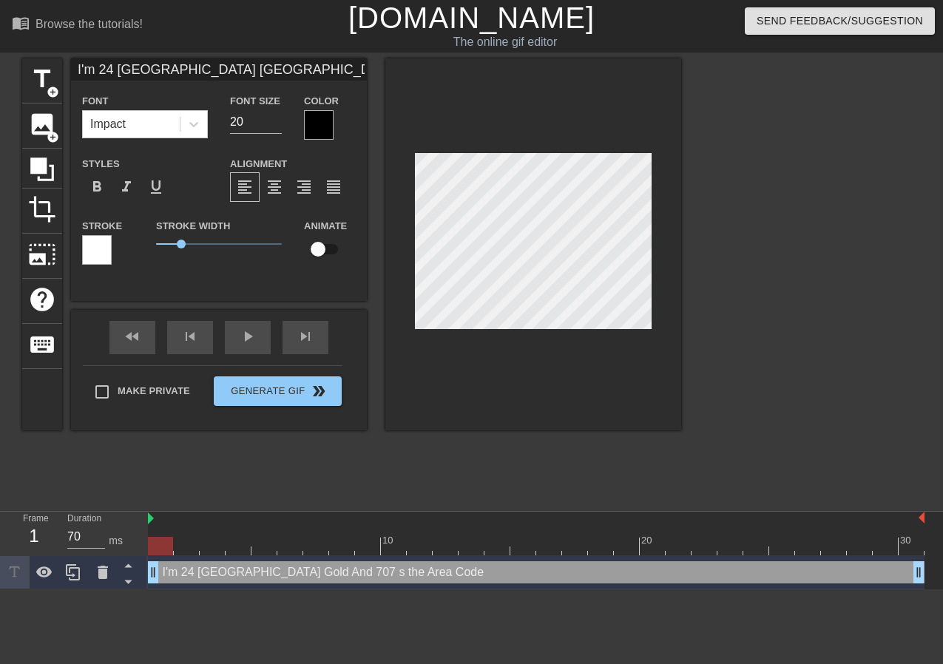
type input "I'm 24 [GEOGRAPHIC_DATA] [GEOGRAPHIC_DATA] 707 is the Area Code"
type textarea "I'm 24 [GEOGRAPHIC_DATA] Gold And 707 is the Area Code"
click at [726, 183] on div at bounding box center [810, 280] width 222 height 444
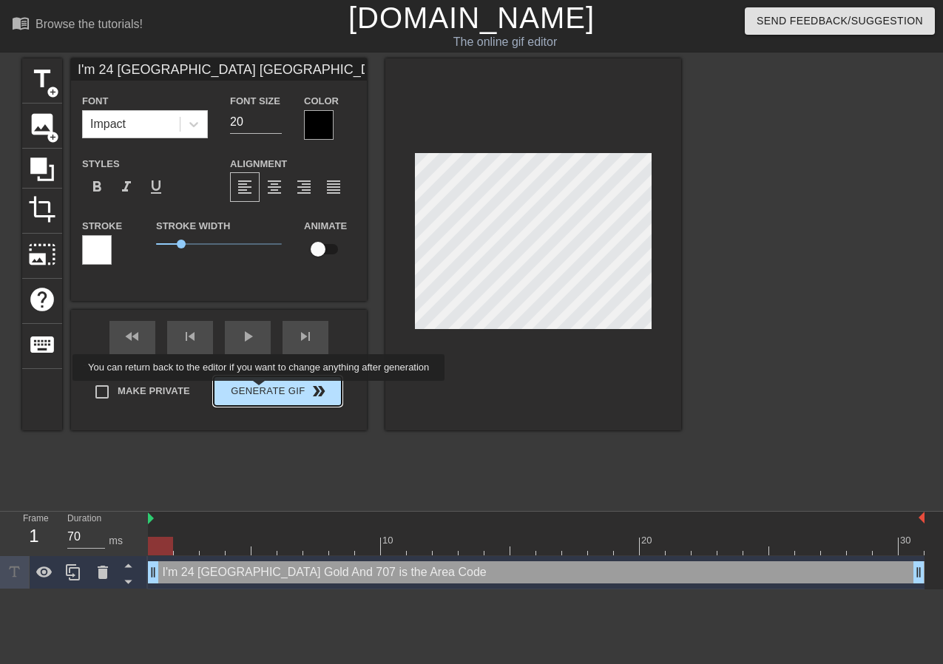
click at [268, 400] on button "Generate Gif double_arrow" at bounding box center [278, 391] width 128 height 30
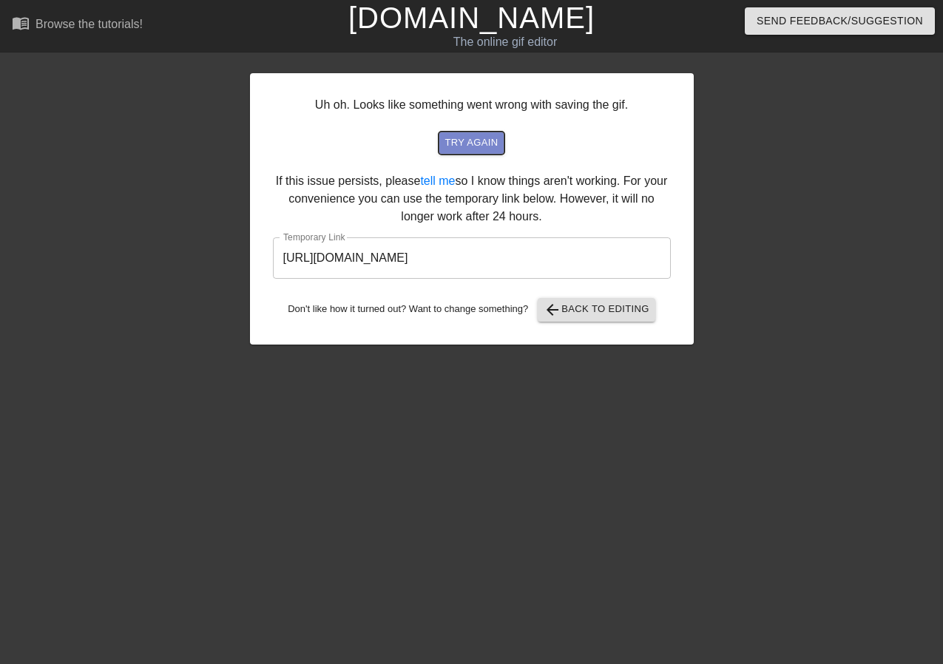
click at [461, 143] on span "try again" at bounding box center [470, 143] width 53 height 17
click at [488, 146] on span "try again" at bounding box center [470, 143] width 53 height 17
click at [520, 259] on input "[URL][DOMAIN_NAME]" at bounding box center [472, 257] width 398 height 41
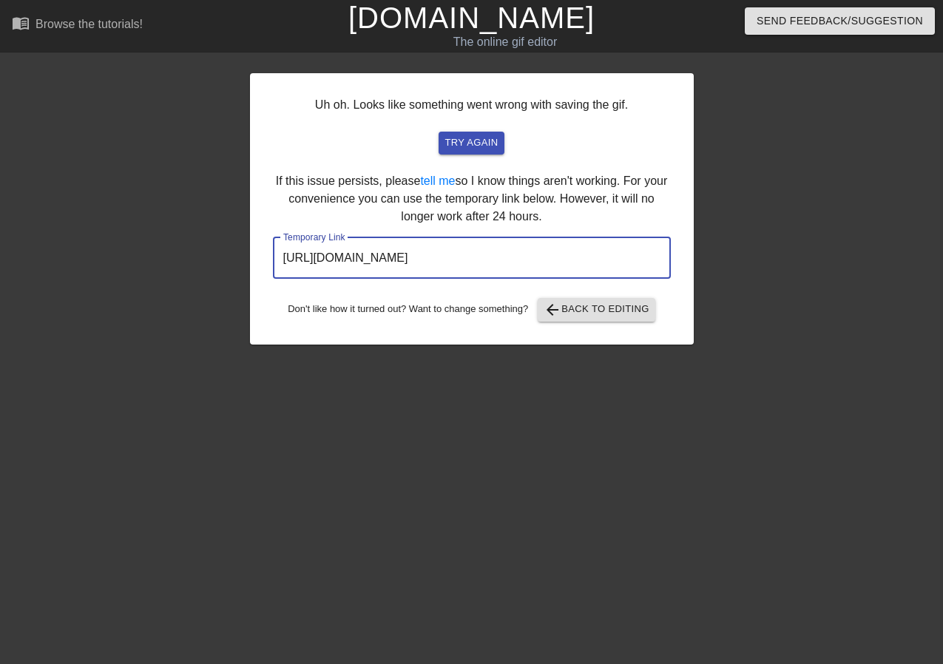
click at [520, 259] on input "[URL][DOMAIN_NAME]" at bounding box center [472, 257] width 398 height 41
